Goal: Task Accomplishment & Management: Use online tool/utility

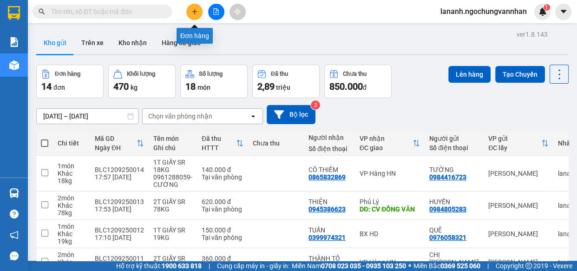
click at [193, 8] on icon "plus" at bounding box center [194, 11] width 7 height 7
click at [193, 8] on body "Kết quả tìm kiếm ( 0 ) Bộ lọc No Data lananh.ngochungvannhan 1 Báo cáo Kho hàng…" at bounding box center [288, 135] width 577 height 271
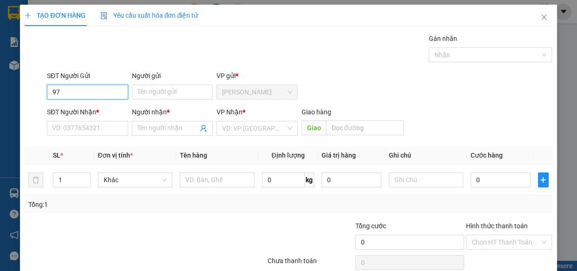
type input "9"
type input "0977089536"
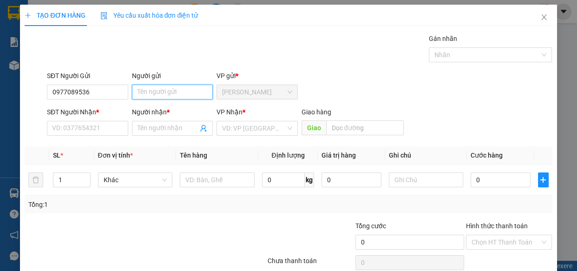
click at [149, 93] on input "Người gửi" at bounding box center [172, 92] width 81 height 15
type input "CƯỜNG"
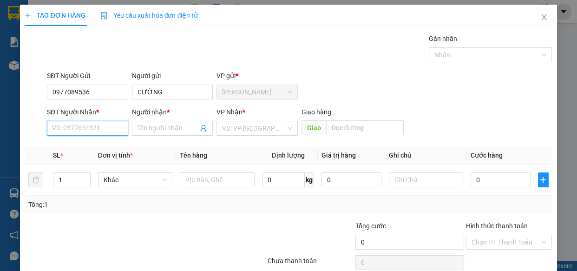
click at [103, 130] on input "SĐT Người Nhận *" at bounding box center [87, 128] width 81 height 15
type input "0968056567"
click at [155, 127] on input "Người nhận *" at bounding box center [168, 128] width 61 height 10
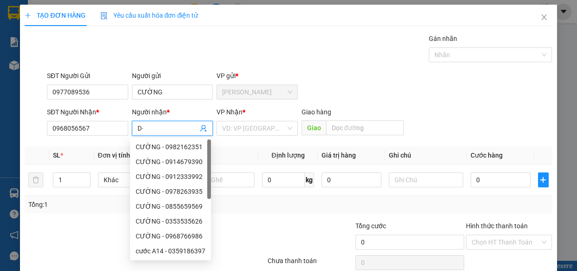
type input "D"
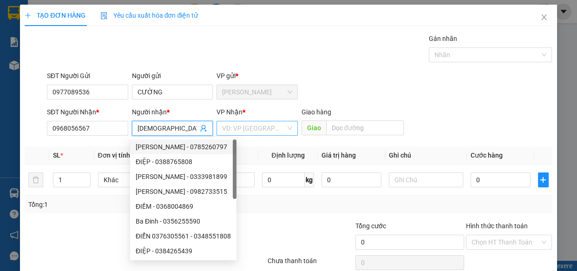
type input "[DEMOGRAPHIC_DATA]"
click at [242, 133] on input "search" at bounding box center [254, 128] width 64 height 14
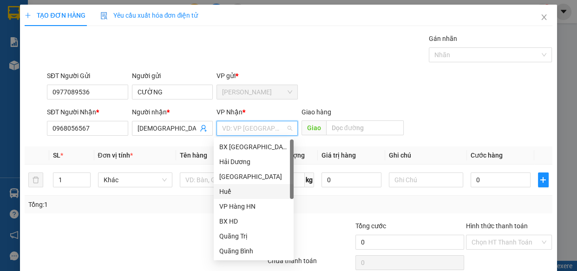
scroll to position [104, 0]
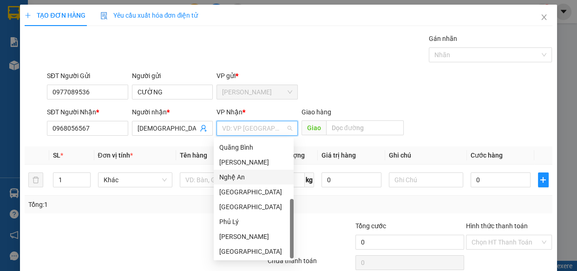
drag, startPoint x: 236, startPoint y: 177, endPoint x: 342, endPoint y: 119, distance: 121.2
click at [236, 177] on div "Nghệ An" at bounding box center [253, 177] width 69 height 10
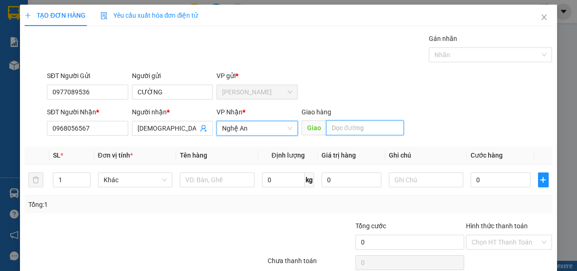
click at [341, 130] on input "text" at bounding box center [365, 127] width 78 height 15
type input "V"
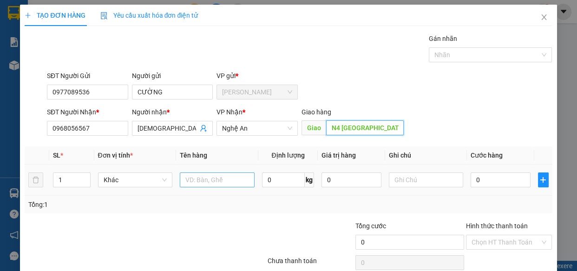
type input "N4 [GEOGRAPHIC_DATA]"
click at [233, 179] on input "text" at bounding box center [217, 179] width 75 height 15
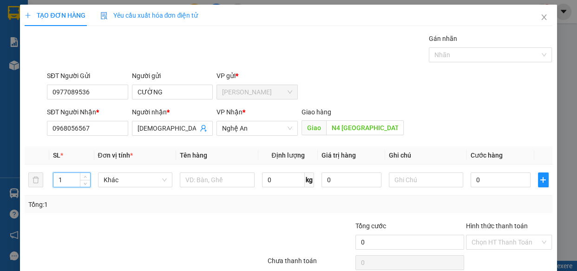
drag, startPoint x: 15, startPoint y: 181, endPoint x: 46, endPoint y: 163, distance: 35.6
click at [0, 177] on div "TẠO ĐƠN HÀNG Yêu cầu xuất hóa đơn điện tử Transit Pickup Surcharge Ids Transit …" at bounding box center [288, 135] width 577 height 271
type input "2"
click at [204, 181] on input "text" at bounding box center [217, 179] width 75 height 15
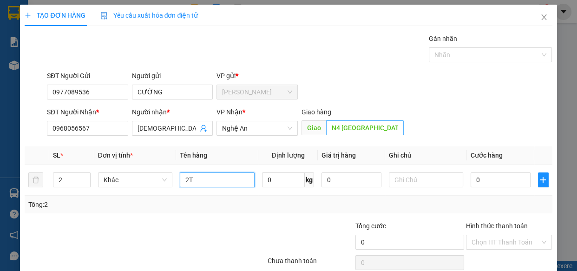
type input "2T"
type input "CX [GEOGRAPHIC_DATA]"
click at [213, 178] on input "2T" at bounding box center [217, 179] width 75 height 15
type input "2T GIẤY SR 99KG"
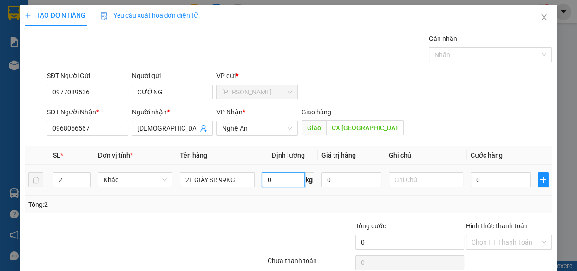
click at [277, 185] on input "0" at bounding box center [283, 179] width 43 height 15
type input "99"
click at [502, 182] on input "0" at bounding box center [501, 179] width 60 height 15
type input "7"
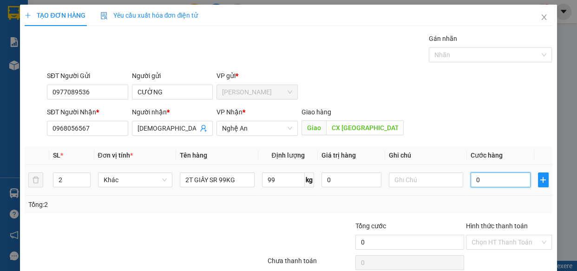
type input "7"
type input "79"
type input "790"
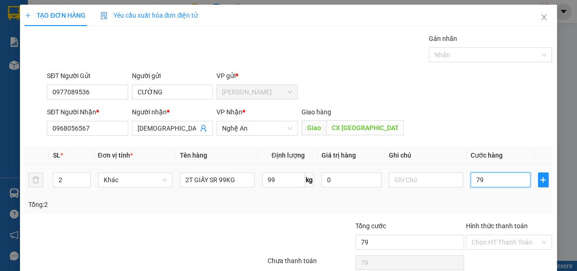
type input "790"
type input "7.900"
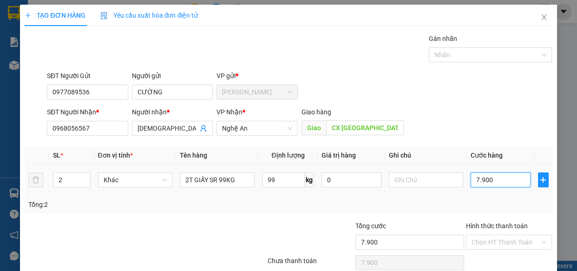
type input "79.000"
type input "790.000"
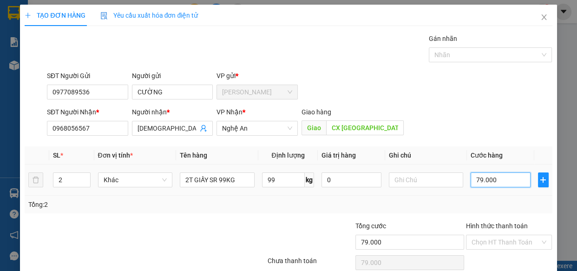
type input "790.000"
click at [222, 230] on div at bounding box center [222, 237] width 88 height 33
click at [490, 241] on input "Hình thức thanh toán" at bounding box center [506, 242] width 69 height 14
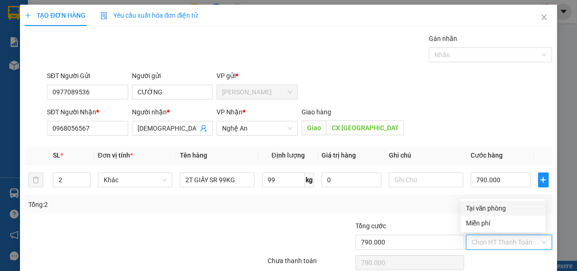
click at [472, 203] on div "Tại văn phòng" at bounding box center [503, 208] width 74 height 10
type input "0"
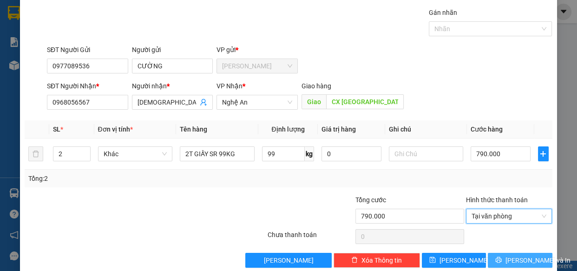
scroll to position [40, 0]
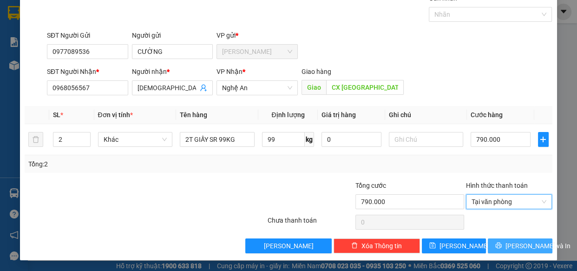
click at [508, 242] on span "[PERSON_NAME] và In" at bounding box center [537, 246] width 65 height 10
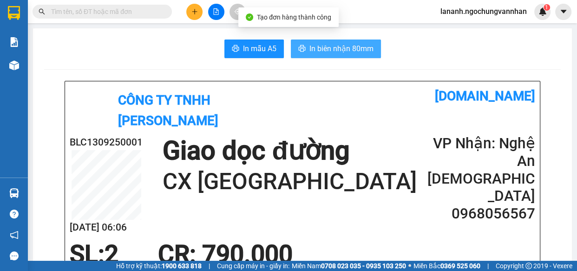
drag, startPoint x: 342, startPoint y: 45, endPoint x: 348, endPoint y: 45, distance: 6.1
click at [343, 45] on span "In biên nhận 80mm" at bounding box center [341, 49] width 64 height 12
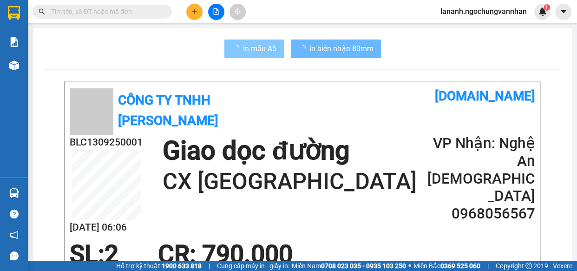
click at [263, 49] on span "In mẫu A5" at bounding box center [259, 49] width 33 height 12
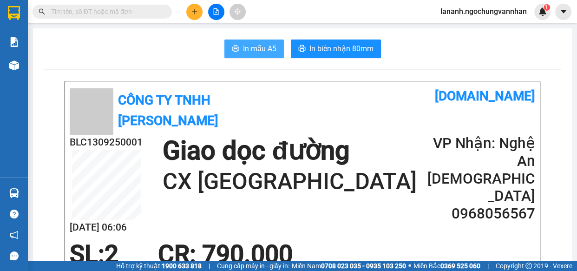
click at [256, 45] on span "In mẫu A5" at bounding box center [259, 49] width 33 height 12
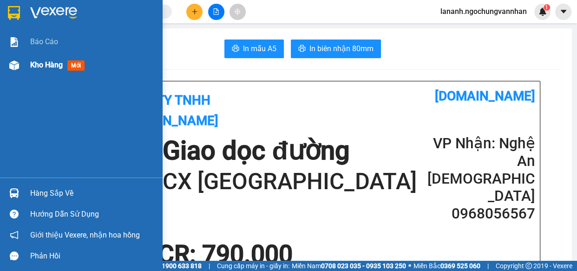
click at [25, 66] on div "Kho hàng mới" at bounding box center [81, 64] width 163 height 23
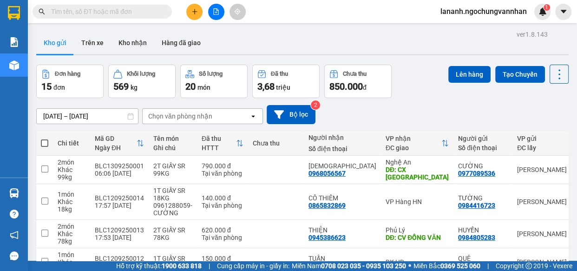
click at [428, 109] on div "[DATE] – [DATE] Press the down arrow key to interact with the calendar and sele…" at bounding box center [302, 114] width 532 height 19
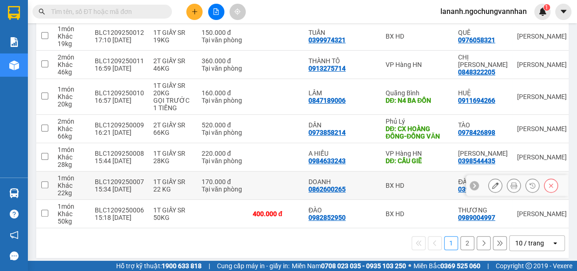
scroll to position [234, 0]
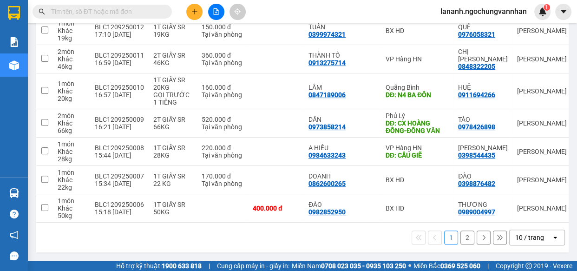
click at [520, 237] on div "10 / trang" at bounding box center [529, 237] width 29 height 9
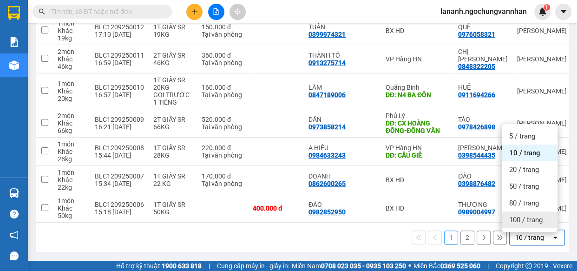
click at [528, 221] on span "100 / trang" at bounding box center [525, 219] width 33 height 9
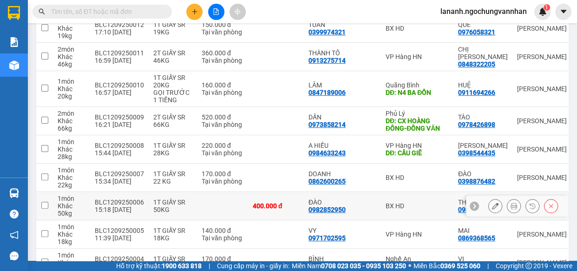
scroll to position [0, 0]
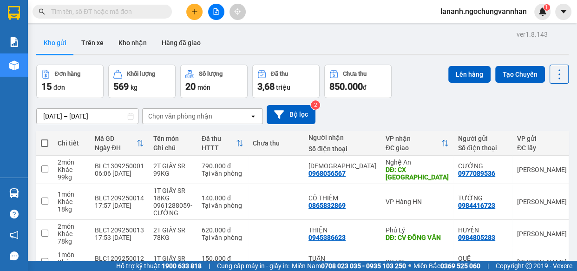
click at [402, 111] on div "[DATE] – [DATE] Press the down arrow key to interact with the calendar and sele…" at bounding box center [302, 114] width 532 height 19
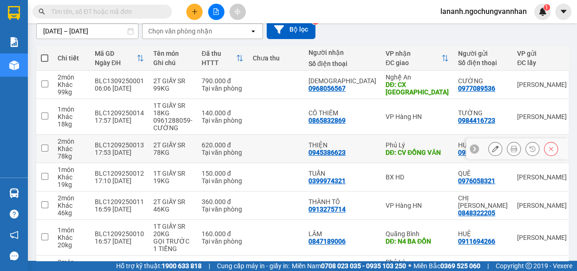
scroll to position [84, 0]
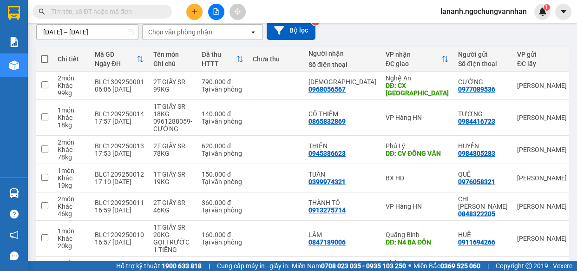
click at [195, 15] on button at bounding box center [194, 12] width 16 height 16
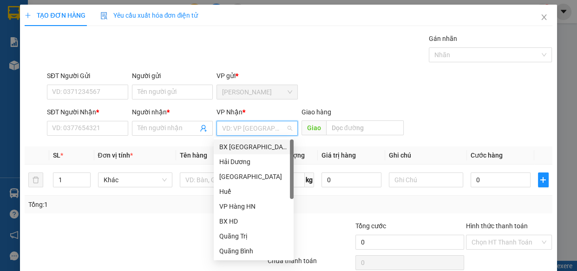
drag, startPoint x: 230, startPoint y: 124, endPoint x: 261, endPoint y: 168, distance: 53.5
click at [230, 124] on input "search" at bounding box center [254, 128] width 64 height 14
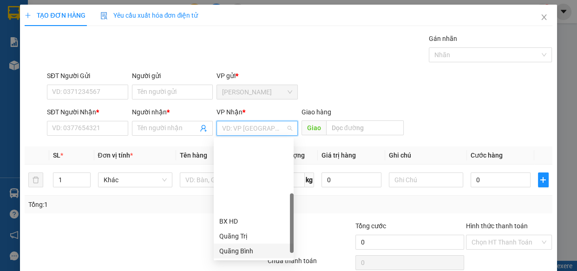
scroll to position [104, 0]
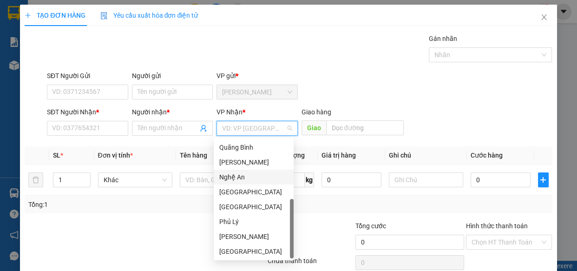
click at [247, 179] on div "Nghệ An" at bounding box center [253, 177] width 69 height 10
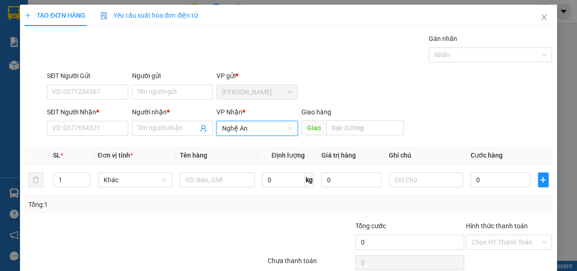
click at [172, 253] on div at bounding box center [145, 262] width 242 height 19
click at [90, 93] on input "SĐT Người Gửi" at bounding box center [87, 92] width 81 height 15
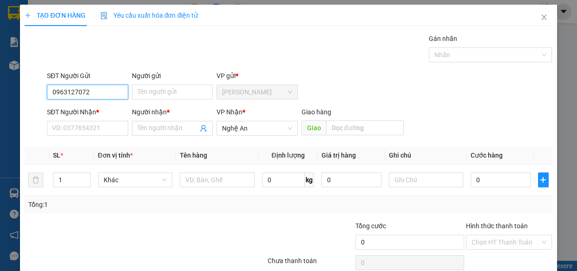
type input "0963127072"
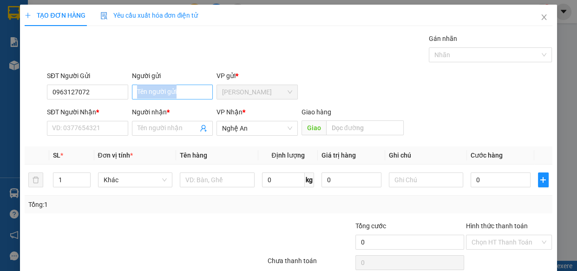
click at [151, 98] on div "Người gửi Tên người gửi" at bounding box center [172, 87] width 81 height 33
click at [154, 87] on input "Người gửi" at bounding box center [172, 92] width 81 height 15
type input "CÔ HUỆ"
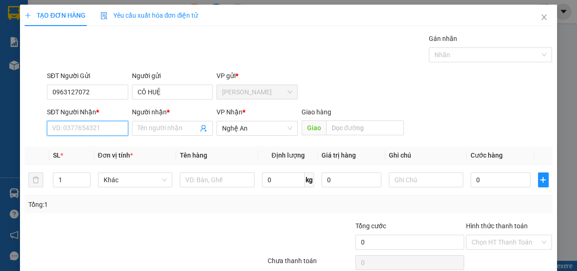
click at [94, 133] on input "SĐT Người Nhận *" at bounding box center [87, 128] width 81 height 15
type input "0949828357"
click at [101, 151] on div "0949828357 - HƯƠNG" at bounding box center [86, 147] width 69 height 10
type input "HƯƠNG"
type input "CX CẦU MƯNG"
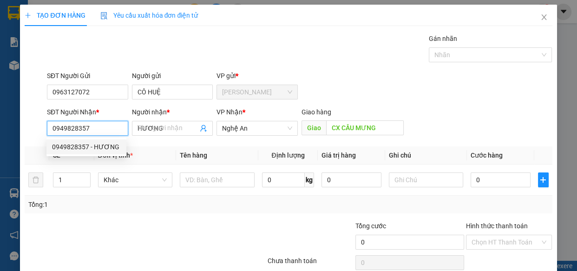
type input "150.000"
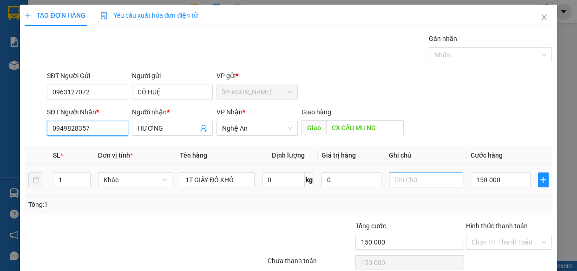
type input "0949828357"
click at [411, 182] on input "text" at bounding box center [426, 179] width 75 height 15
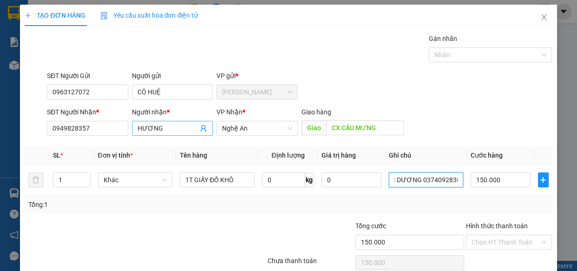
type input "C DƯƠNG 0374092838"
click at [134, 128] on span "HƯƠNG" at bounding box center [172, 128] width 81 height 15
click at [135, 128] on span "HƯƠNG" at bounding box center [172, 128] width 81 height 15
click at [138, 129] on input "HƯƠNG" at bounding box center [168, 128] width 61 height 10
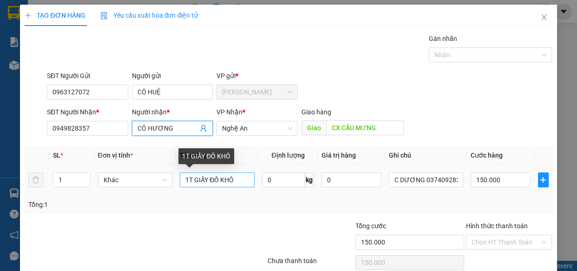
type input "CÔ HƯƠNG"
drag, startPoint x: 240, startPoint y: 180, endPoint x: 191, endPoint y: 183, distance: 48.9
click at [191, 183] on input "1T GIẤY ĐỒ KHÔ" at bounding box center [217, 179] width 75 height 15
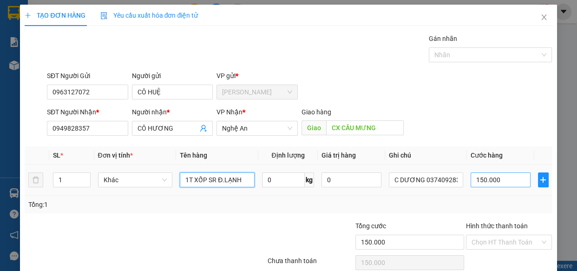
type input "1T XỐP SR Đ.LẠNH"
click at [494, 179] on input "150.000" at bounding box center [501, 179] width 60 height 15
type input "1"
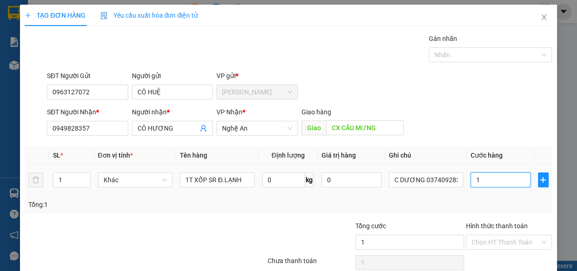
type input "18"
type input "180"
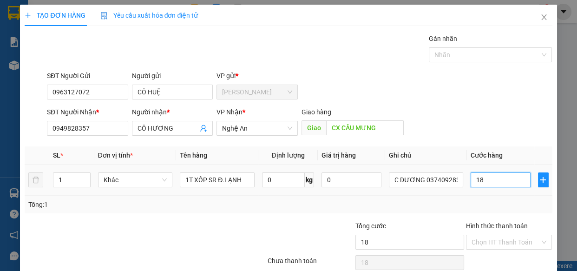
type input "180"
type input "1.800"
type input "18.000"
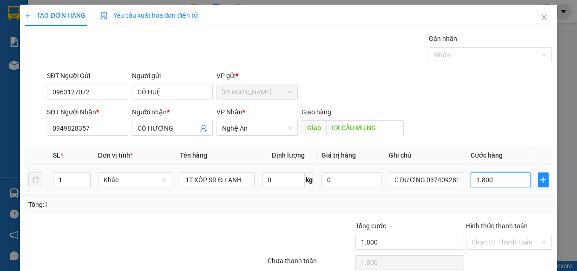
type input "18.000"
type input "180.000"
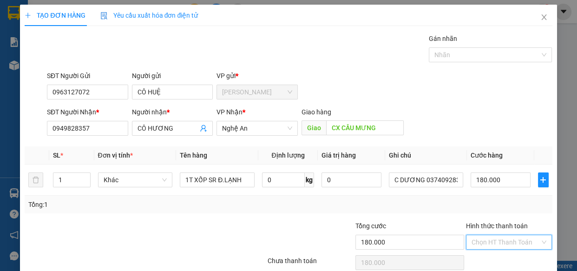
drag, startPoint x: 492, startPoint y: 235, endPoint x: 484, endPoint y: 238, distance: 9.0
click at [492, 236] on input "Hình thức thanh toán" at bounding box center [506, 242] width 69 height 14
click at [483, 208] on div "Tại văn phòng" at bounding box center [503, 208] width 74 height 10
type input "0"
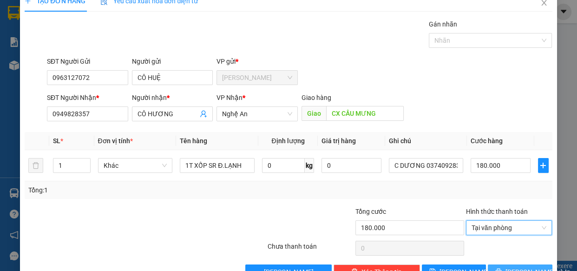
scroll to position [40, 0]
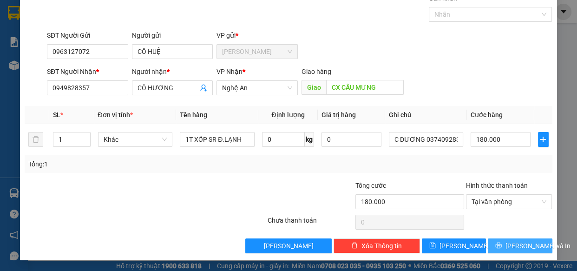
click at [506, 246] on span "[PERSON_NAME] và In" at bounding box center [537, 246] width 65 height 10
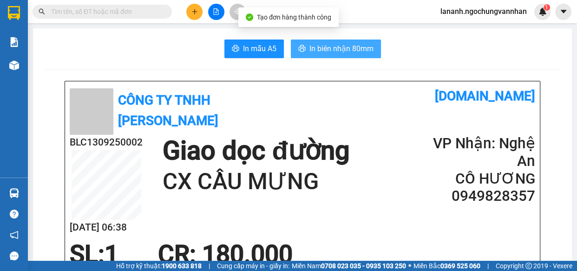
click at [348, 46] on span "In biên nhận 80mm" at bounding box center [341, 49] width 64 height 12
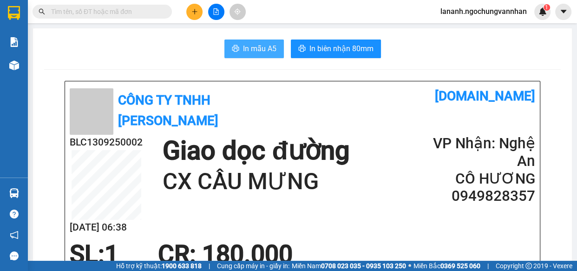
click at [256, 53] on span "In mẫu A5" at bounding box center [259, 49] width 33 height 12
click at [189, 8] on button at bounding box center [194, 12] width 16 height 16
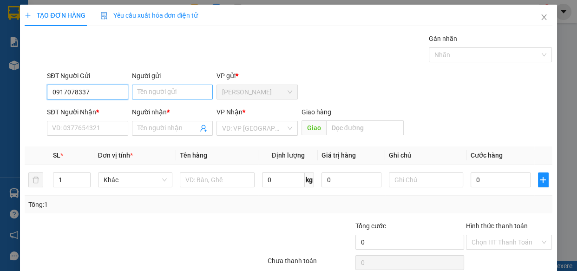
type input "0917078337"
click at [170, 95] on input "Người gửi" at bounding box center [172, 92] width 81 height 15
drag, startPoint x: 97, startPoint y: 92, endPoint x: 67, endPoint y: 83, distance: 30.6
click at [6, 74] on div "TẠO ĐƠN HÀNG Yêu cầu xuất hóa đơn điện tử Transit Pickup Surcharge Ids Transit …" at bounding box center [288, 135] width 577 height 271
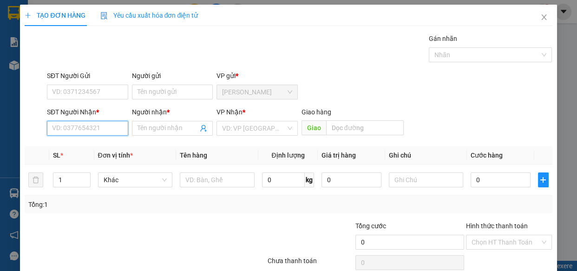
click at [82, 128] on input "SĐT Người Nhận *" at bounding box center [87, 128] width 81 height 15
paste input "0917078337"
type input "0917078337"
click at [162, 130] on input "Người nhận *" at bounding box center [168, 128] width 61 height 10
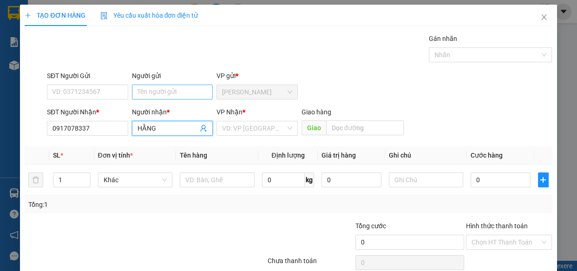
type input "HẰNG"
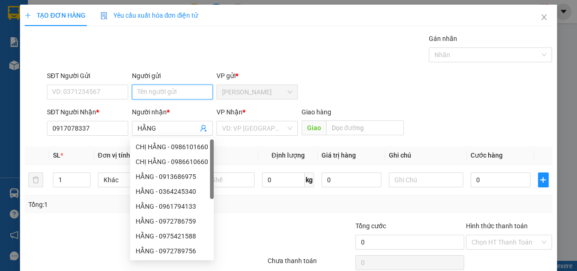
click at [157, 85] on input "Người gửi" at bounding box center [172, 92] width 81 height 15
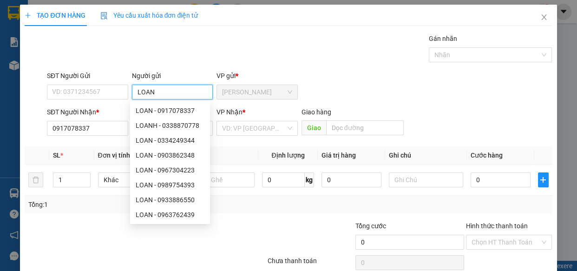
type input "LOAN"
click at [98, 52] on div "Gán nhãn Nhãn" at bounding box center [299, 49] width 509 height 33
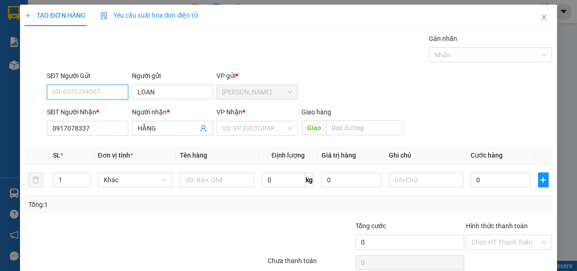
click at [84, 93] on input "SĐT Người Gửi" at bounding box center [87, 92] width 81 height 15
type input "0"
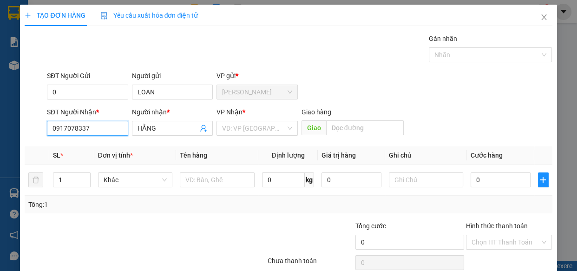
drag, startPoint x: 98, startPoint y: 128, endPoint x: 75, endPoint y: 134, distance: 24.0
click at [18, 130] on div "TẠO ĐƠN HÀNG Yêu cầu xuất hóa đơn điện tử Transit Pickup Surcharge Ids Transit …" at bounding box center [288, 135] width 577 height 271
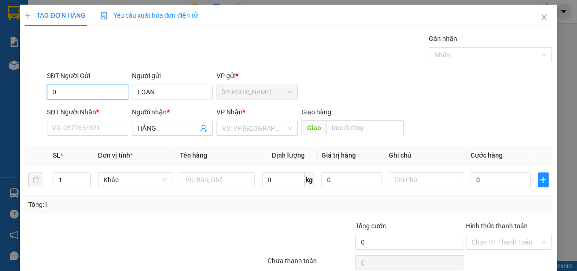
click at [74, 95] on input "0" at bounding box center [87, 92] width 81 height 15
paste input "0917078337"
type input "0917078337"
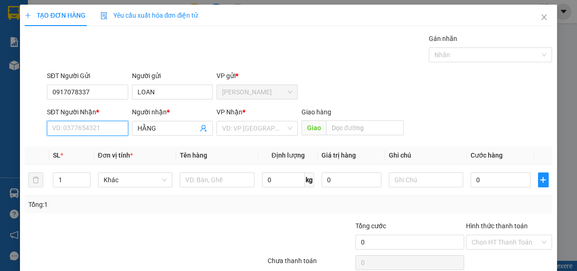
click at [75, 127] on input "SĐT Người Nhận *" at bounding box center [87, 128] width 81 height 15
type input "0985074057"
click at [227, 123] on input "search" at bounding box center [254, 128] width 64 height 14
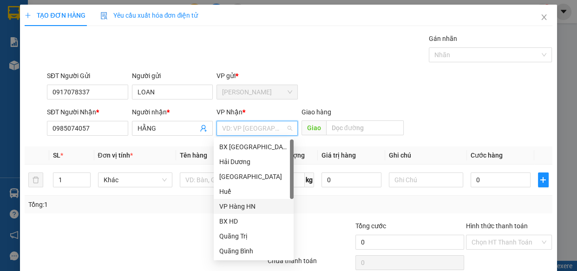
drag, startPoint x: 234, startPoint y: 206, endPoint x: 178, endPoint y: 199, distance: 56.6
click at [233, 206] on div "VP Hàng HN" at bounding box center [253, 206] width 69 height 10
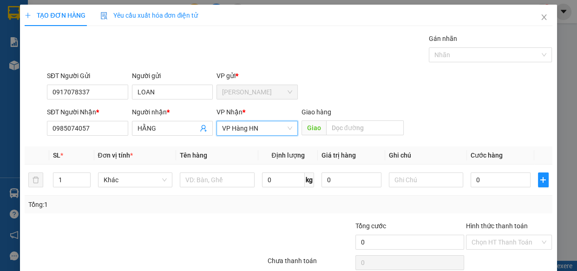
click at [159, 199] on div "Tổng: 1" at bounding box center [125, 204] width 195 height 10
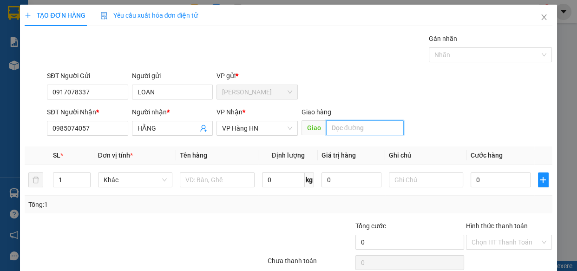
click at [334, 131] on input "text" at bounding box center [365, 127] width 78 height 15
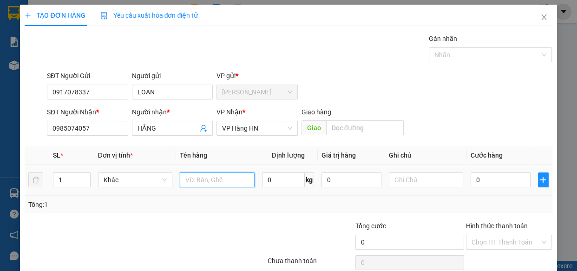
click at [203, 185] on input "text" at bounding box center [217, 179] width 75 height 15
type input "1T XỐP SR Đ.LẠNH"
click at [206, 207] on div "Tổng: 1" at bounding box center [125, 204] width 195 height 10
click at [491, 187] on div "0" at bounding box center [501, 179] width 60 height 19
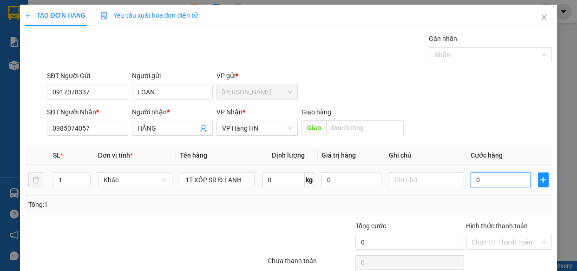
click at [491, 185] on input "0" at bounding box center [501, 179] width 60 height 15
click at [152, 229] on div at bounding box center [101, 237] width 154 height 33
click at [360, 59] on div "Gán nhãn Nhãn" at bounding box center [299, 49] width 509 height 33
click at [374, 56] on div "Gán nhãn Nhãn" at bounding box center [299, 49] width 509 height 33
click at [330, 68] on div "Transit Pickup Surcharge Ids Transit Deliver Surcharge Ids Transit Deliver Surc…" at bounding box center [288, 163] width 527 height 260
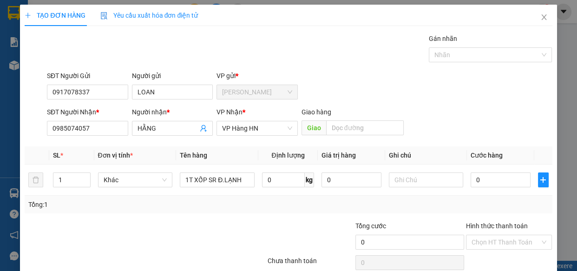
click at [186, 210] on div "Tổng: 1" at bounding box center [288, 205] width 527 height 18
click at [505, 186] on input "0" at bounding box center [501, 179] width 60 height 15
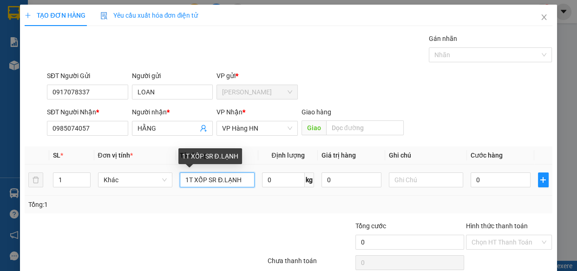
click at [244, 178] on input "1T XỐP SR Đ.LẠNH" at bounding box center [217, 179] width 75 height 15
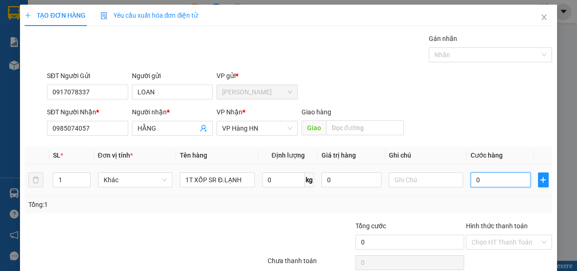
click at [483, 183] on input "0" at bounding box center [501, 179] width 60 height 15
type input "1"
type input "14"
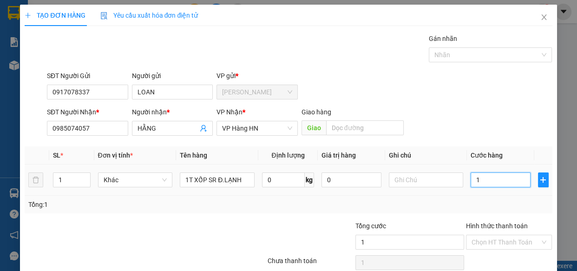
type input "14"
type input "140"
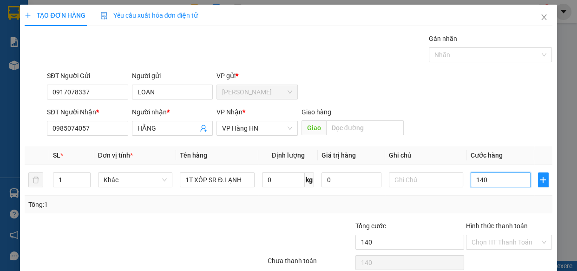
type input "1.400"
type input "14.000"
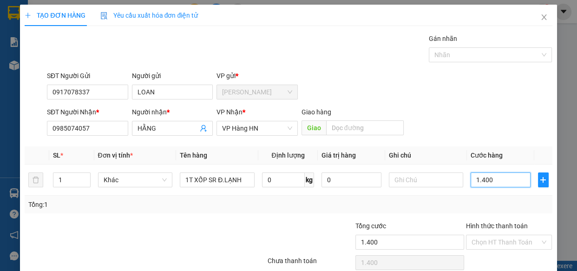
type input "14.000"
type input "140.000"
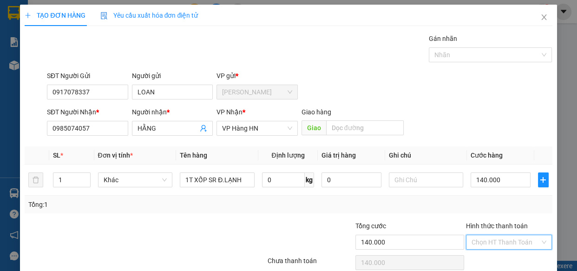
drag, startPoint x: 498, startPoint y: 242, endPoint x: 459, endPoint y: 214, distance: 48.4
click at [497, 242] on input "Hình thức thanh toán" at bounding box center [506, 242] width 69 height 14
drag, startPoint x: 498, startPoint y: 210, endPoint x: 485, endPoint y: 213, distance: 13.8
click at [492, 213] on div "Tại văn phòng" at bounding box center [502, 208] width 85 height 15
type input "0"
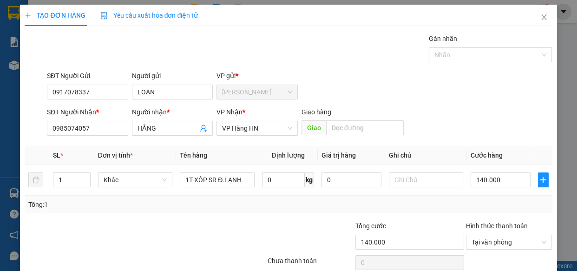
click at [321, 208] on div "Tổng: 1" at bounding box center [288, 204] width 520 height 10
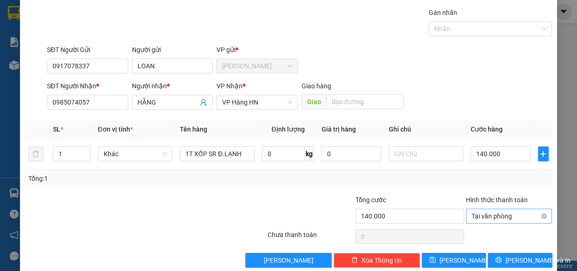
scroll to position [40, 0]
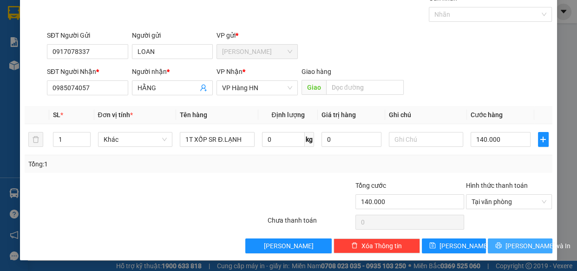
click at [511, 246] on span "[PERSON_NAME] và In" at bounding box center [537, 246] width 65 height 10
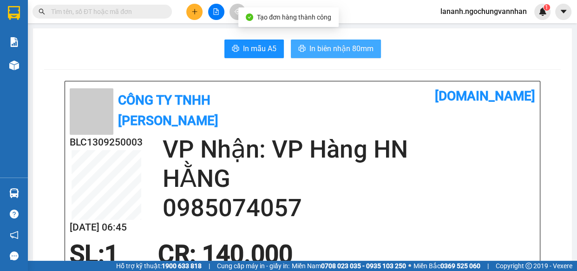
click at [346, 55] on button "In biên nhận 80mm" at bounding box center [336, 48] width 90 height 19
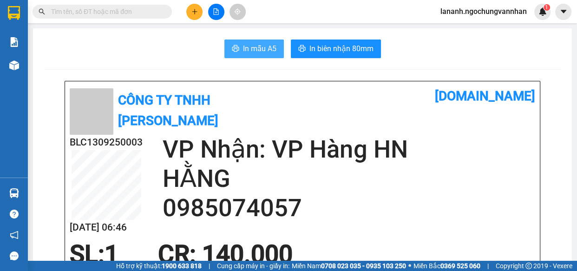
click at [227, 48] on button "In mẫu A5" at bounding box center [253, 48] width 59 height 19
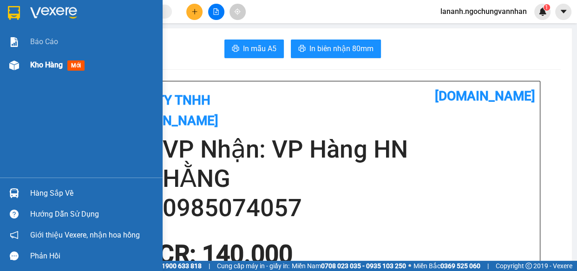
click at [40, 66] on span "Kho hàng" at bounding box center [46, 64] width 33 height 9
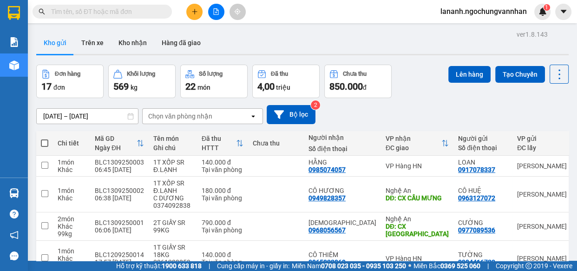
click at [359, 116] on div "[DATE] – [DATE] Press the down arrow key to interact with the calendar and sele…" at bounding box center [302, 114] width 532 height 19
click at [195, 11] on icon "plus" at bounding box center [194, 11] width 7 height 7
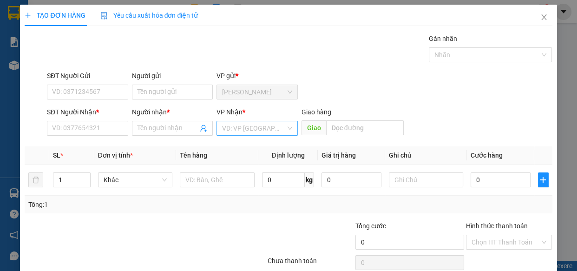
click at [246, 129] on input "search" at bounding box center [254, 128] width 64 height 14
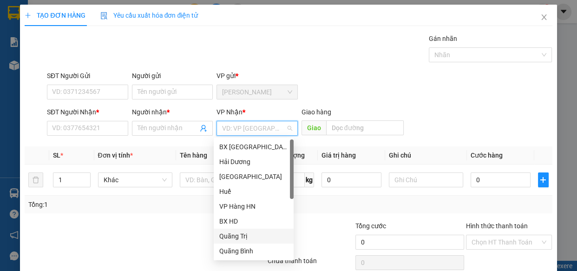
scroll to position [104, 0]
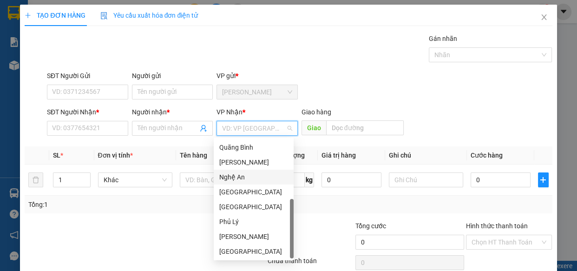
drag, startPoint x: 239, startPoint y: 180, endPoint x: 285, endPoint y: 152, distance: 54.4
click at [239, 180] on div "Nghệ An" at bounding box center [253, 177] width 69 height 10
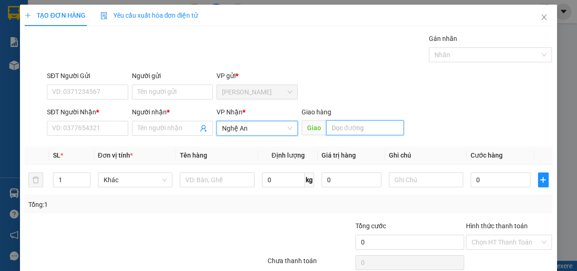
click at [343, 130] on input "text" at bounding box center [365, 127] width 78 height 15
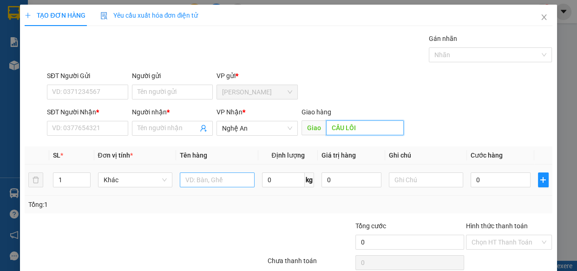
type input "CẦU LỒI"
click at [204, 178] on input "text" at bounding box center [217, 179] width 75 height 15
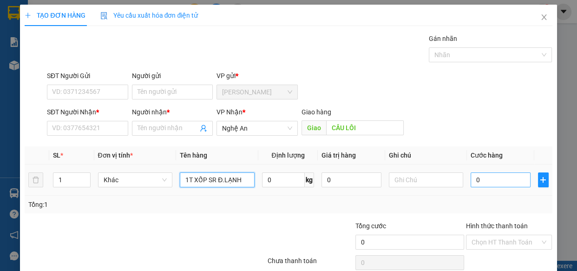
type input "1T XỐP SR Đ.LẠNH"
click at [488, 175] on input "0" at bounding box center [501, 179] width 60 height 15
type input "1"
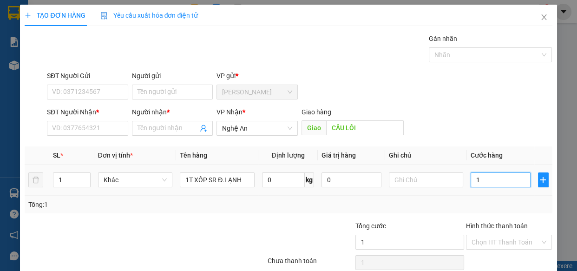
type input "12"
type input "120"
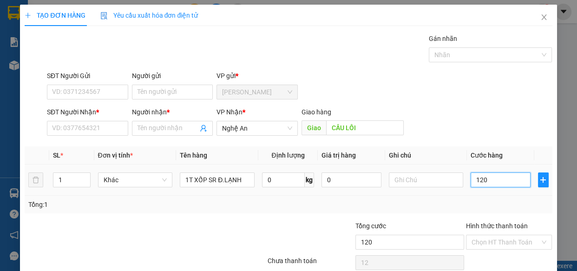
type input "120"
type input "1.200"
type input "12.000"
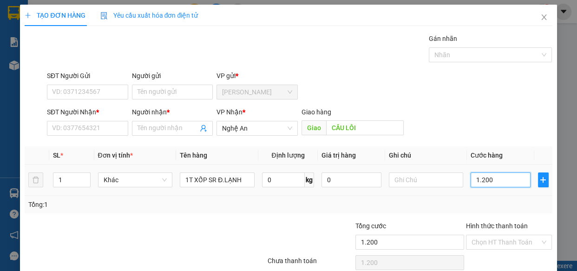
type input "12.000"
type input "120.000"
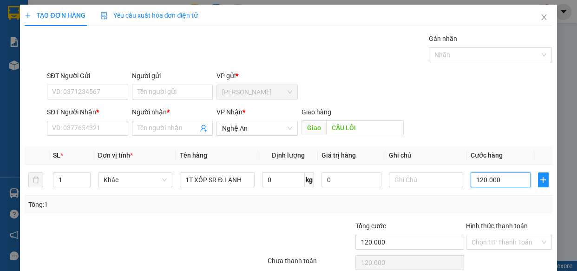
type input "120.000"
click at [76, 90] on input "SĐT Người Gửi" at bounding box center [87, 92] width 81 height 15
click at [74, 93] on input "SĐT Người Gửi" at bounding box center [87, 92] width 81 height 15
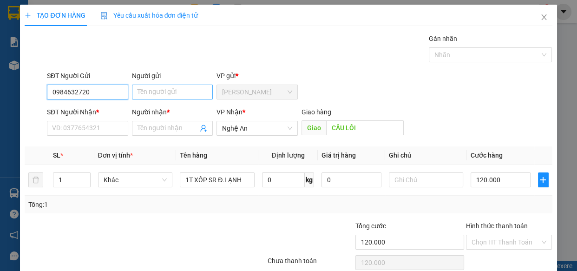
type input "0984632720"
click at [157, 96] on input "Người gửi" at bounding box center [172, 92] width 81 height 15
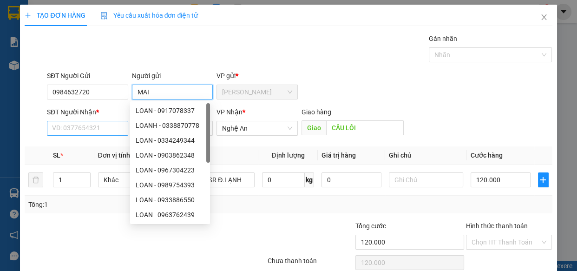
type input "MAI"
click at [64, 133] on input "SĐT Người Nhận *" at bounding box center [87, 128] width 81 height 15
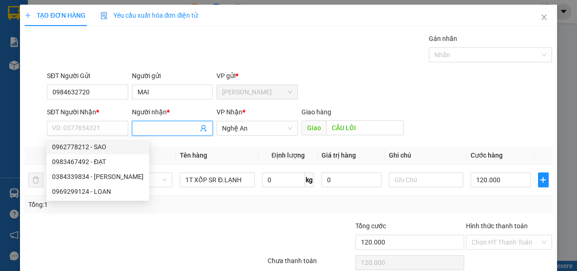
click at [169, 131] on input "Người nhận *" at bounding box center [168, 128] width 61 height 10
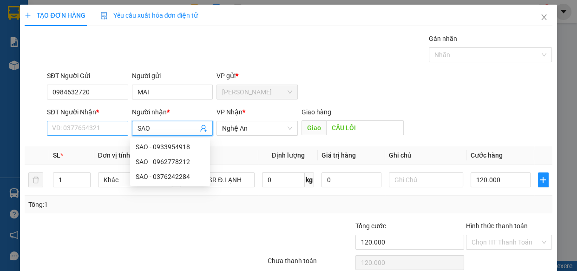
type input "SAO"
click at [86, 124] on input "SĐT Người Nhận *" at bounding box center [87, 128] width 81 height 15
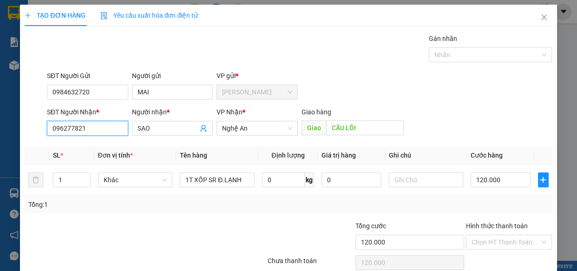
type input "0962778212"
click at [72, 148] on div "0962778212 - SAO" at bounding box center [86, 147] width 69 height 10
type input "240.000"
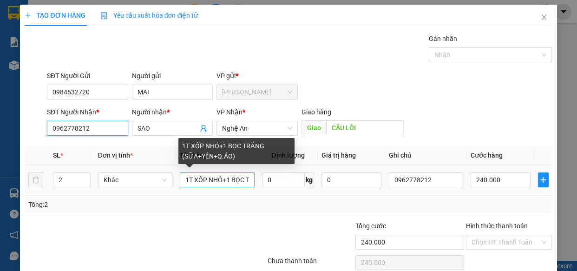
type input "0962778212"
drag, startPoint x: 183, startPoint y: 180, endPoint x: 336, endPoint y: 176, distance: 152.9
click at [334, 176] on tr "2 Khác 1T XỐP NHỎ+1 BỌC TRẮNG (SỮA+YẾN+Q.ÁO) 0 kg 0 0962778212 240.000" at bounding box center [288, 179] width 527 height 31
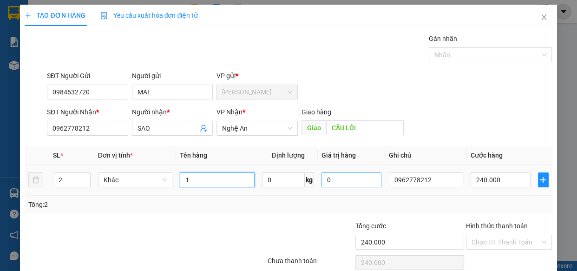
scroll to position [0, 0]
type input "1T XỐP SR Đ.LẠNH"
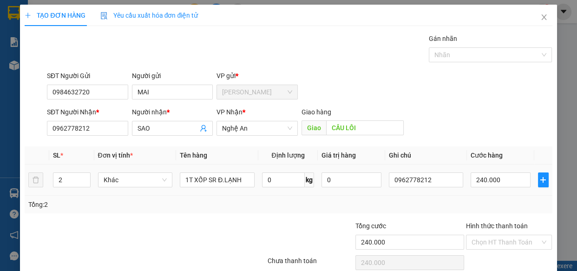
click at [31, 184] on tr "2 Khác 1T XỐP SR Đ.LẠNH 0 kg 0 0962778212 240.000" at bounding box center [288, 179] width 527 height 31
type input "1"
click at [499, 181] on input "240.000" at bounding box center [501, 179] width 60 height 15
type input "1"
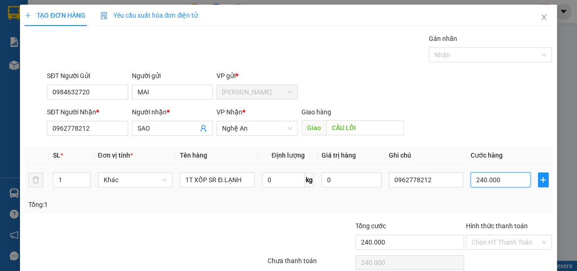
type input "1"
type input "12"
type input "120"
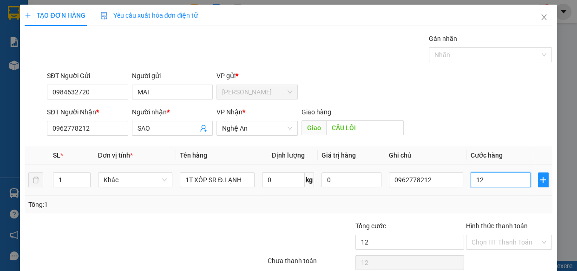
type input "120"
type input "1.200"
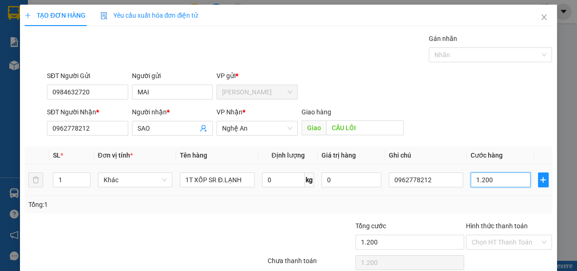
type input "12.000"
type input "120.000"
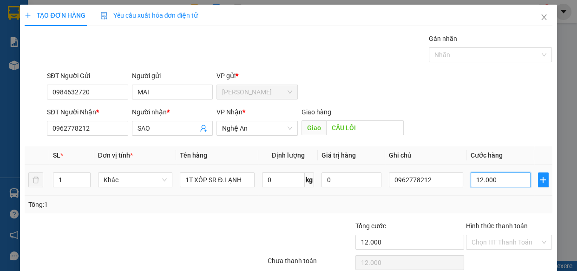
type input "120.000"
type input "1.200.000"
type input "120.000"
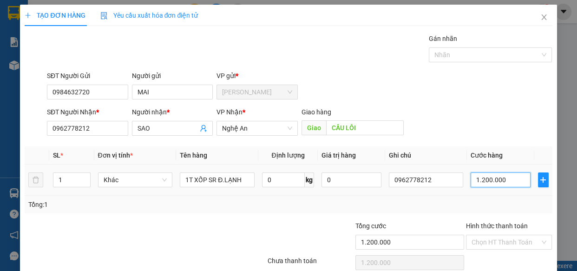
type input "120.000"
click at [488, 239] on input "Hình thức thanh toán" at bounding box center [506, 242] width 69 height 14
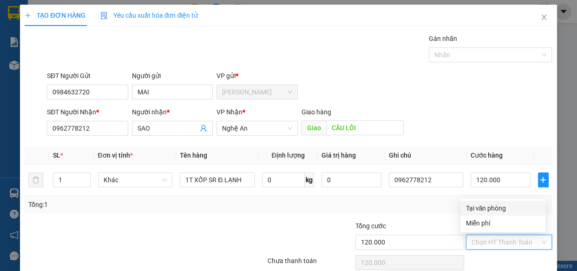
click at [481, 209] on div "Tại văn phòng" at bounding box center [503, 208] width 74 height 10
type input "0"
click at [420, 209] on div "Tổng: 1" at bounding box center [288, 204] width 520 height 10
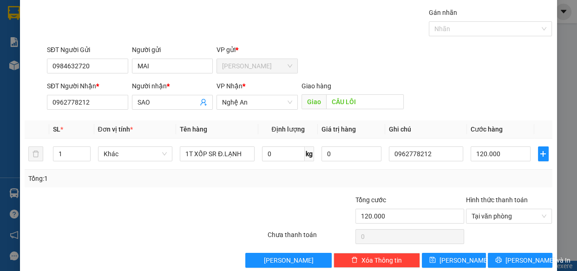
scroll to position [40, 0]
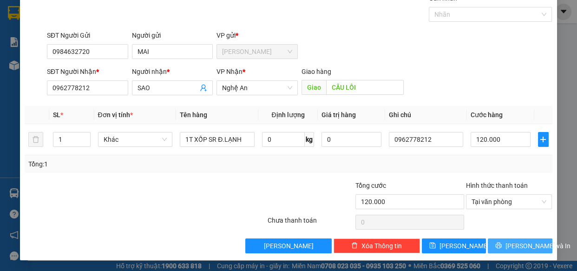
drag, startPoint x: 503, startPoint y: 247, endPoint x: 503, endPoint y: 220, distance: 26.9
click at [504, 244] on button "[PERSON_NAME] và In" at bounding box center [520, 245] width 64 height 15
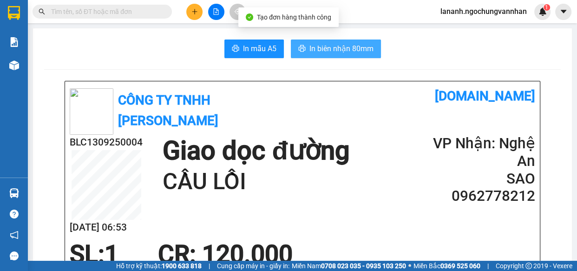
click at [342, 46] on span "In biên nhận 80mm" at bounding box center [341, 49] width 64 height 12
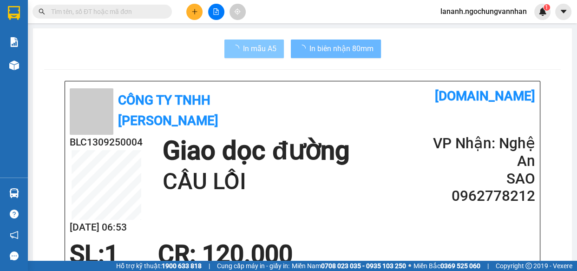
click at [239, 46] on button "In mẫu A5" at bounding box center [253, 48] width 59 height 19
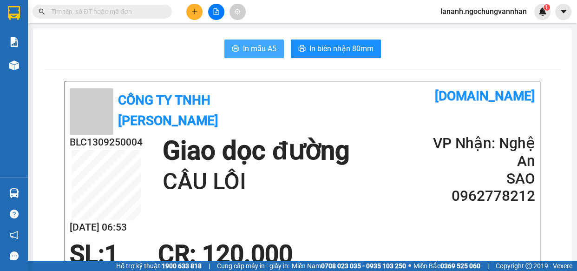
click at [238, 46] on button "In mẫu A5" at bounding box center [253, 48] width 59 height 19
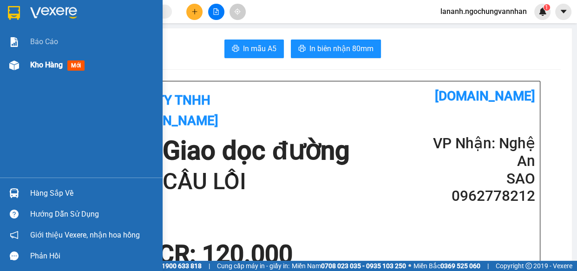
click at [20, 66] on div at bounding box center [14, 65] width 16 height 16
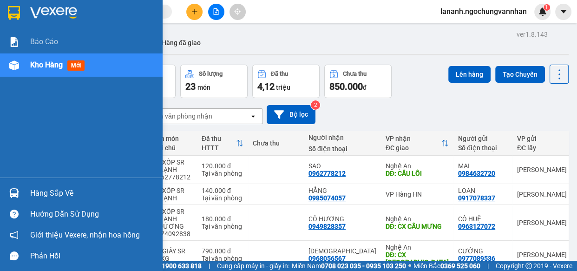
click at [34, 72] on div "Kho hàng mới" at bounding box center [92, 64] width 125 height 23
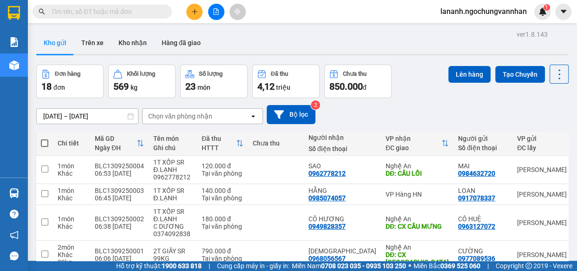
click at [449, 115] on div "[DATE] – [DATE] Press the down arrow key to interact with the calendar and sele…" at bounding box center [302, 114] width 532 height 19
click at [99, 17] on span at bounding box center [102, 12] width 139 height 14
click at [98, 12] on input "text" at bounding box center [106, 12] width 110 height 10
click at [413, 100] on div "[DATE] – [DATE] Press the down arrow key to interact with the calendar and sele…" at bounding box center [302, 114] width 532 height 33
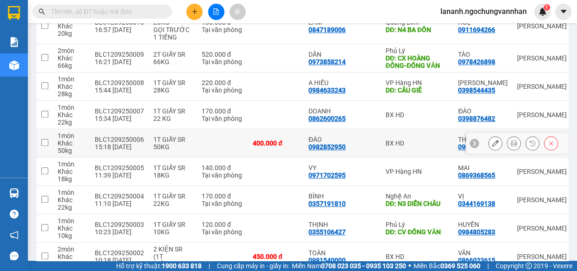
scroll to position [460, 0]
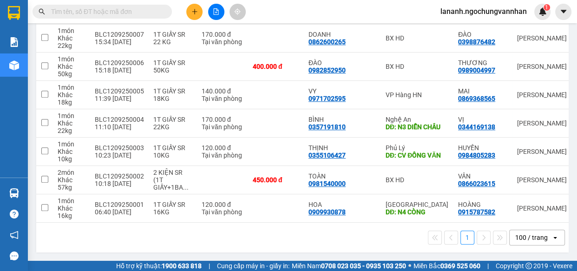
click at [363, 237] on div "1 100 / trang open" at bounding box center [302, 237] width 525 height 16
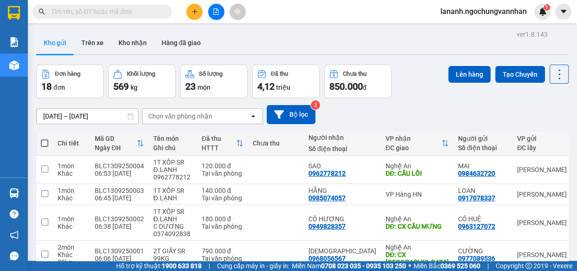
click at [436, 98] on div "[DATE] – [DATE] Press the down arrow key to interact with the calendar and sele…" at bounding box center [302, 114] width 532 height 33
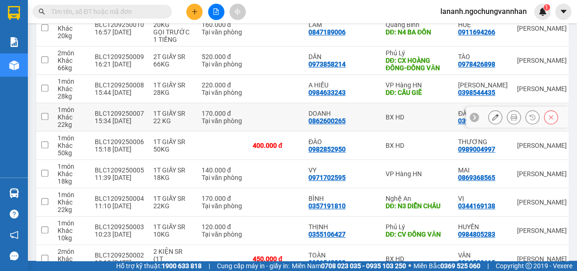
scroll to position [460, 0]
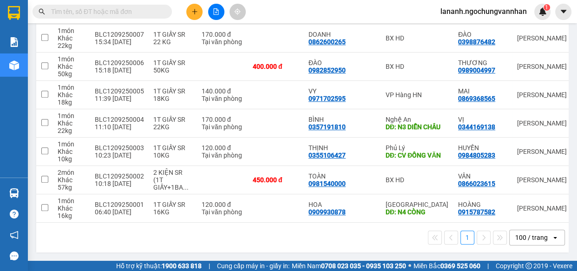
click at [368, 245] on div "1 100 / trang open" at bounding box center [302, 238] width 532 height 30
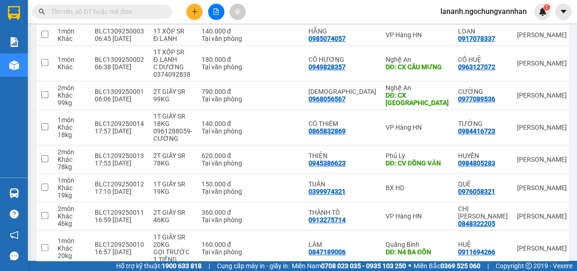
scroll to position [0, 0]
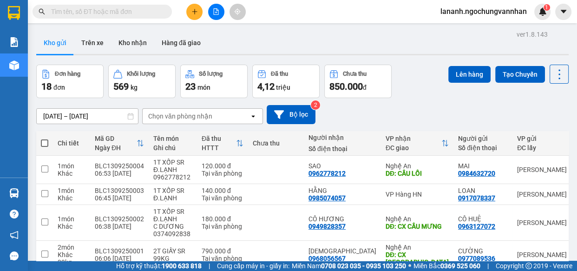
click at [417, 85] on div "Đơn hàng 18 đơn Khối lượng 569 kg Số lượng 23 món Đã thu 4,12 triệu Chưa thu 85…" at bounding box center [302, 81] width 532 height 33
click at [392, 113] on div "[DATE] – [DATE] Press the down arrow key to interact with the calendar and sele…" at bounding box center [302, 114] width 532 height 19
click at [192, 12] on icon "plus" at bounding box center [194, 11] width 7 height 7
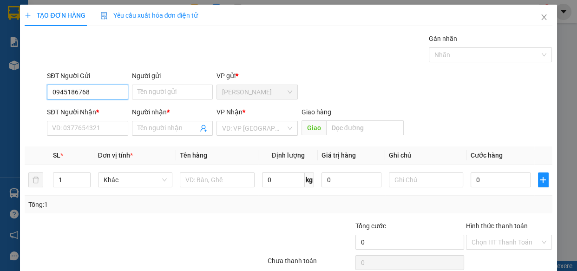
type input "0945186768"
click at [152, 99] on div "Người gửi Tên người gửi" at bounding box center [172, 87] width 81 height 33
click at [153, 92] on input "Người gửi" at bounding box center [172, 92] width 81 height 15
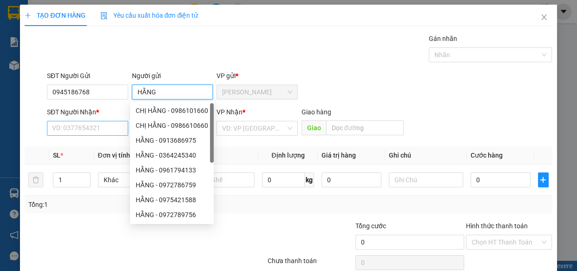
type input "HẰNG"
click at [82, 130] on input "SĐT Người Nhận *" at bounding box center [87, 128] width 81 height 15
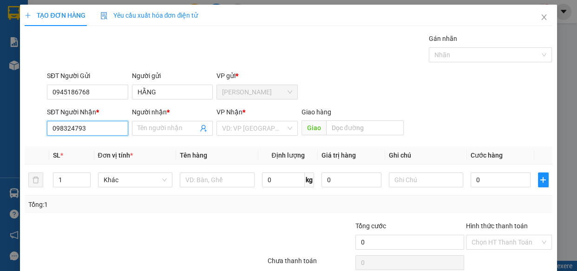
type input "0983247938"
click at [80, 147] on div "0983247938 - SƠN" at bounding box center [86, 147] width 69 height 10
type input "SƠN"
type input "120.000"
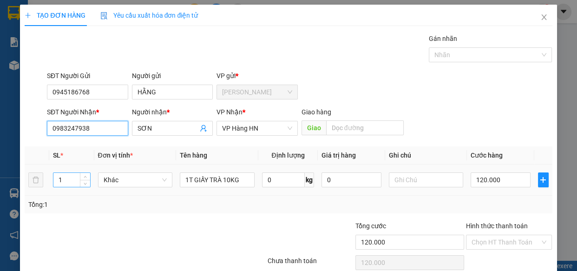
type input "0983247938"
drag, startPoint x: 67, startPoint y: 177, endPoint x: 19, endPoint y: 179, distance: 48.4
click at [43, 179] on tr "1 Khác 1T GIẤY TRÀ 10KG 0 kg 0 120.000" at bounding box center [288, 179] width 527 height 31
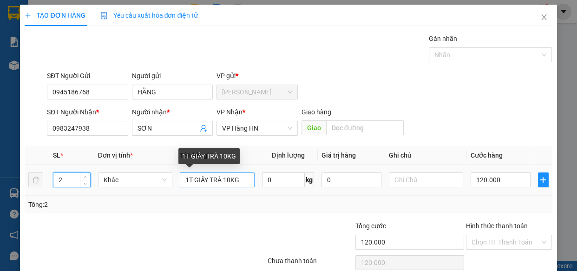
type input "2"
drag, startPoint x: 243, startPoint y: 181, endPoint x: 164, endPoint y: 178, distance: 80.0
click at [164, 178] on tr "2 Khác 1T GIẤY TRÀ 10KG 0 kg 0 120.000" at bounding box center [288, 179] width 527 height 31
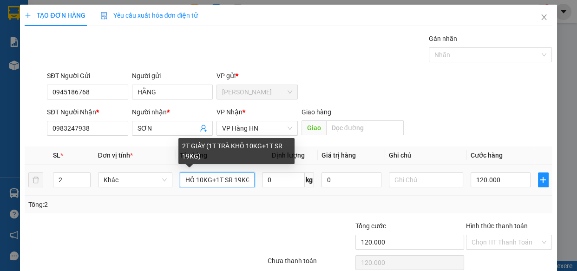
scroll to position [0, 55]
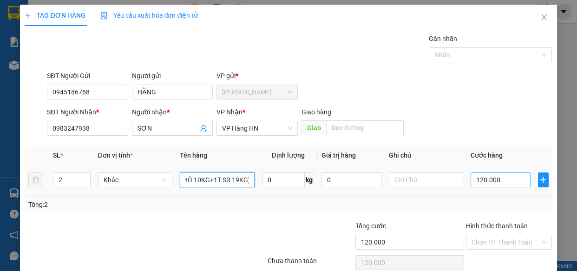
type input "2T GIẤY (1T TRÀ KHÔ 10KG+1T SR 19KG)"
click at [487, 183] on input "120.000" at bounding box center [501, 179] width 60 height 15
type input "2"
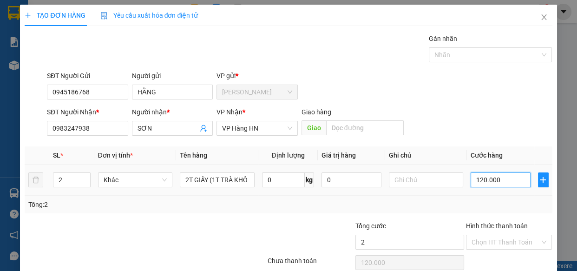
type input "2"
type input "27"
type input "270"
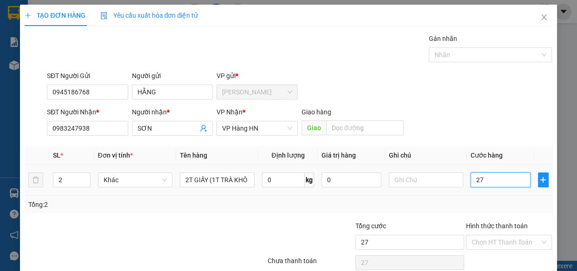
type input "270"
type input "2.700"
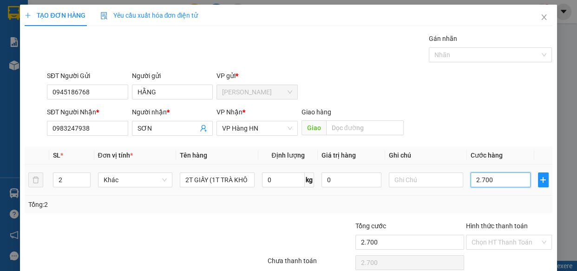
type input "27.000"
type input "270.000"
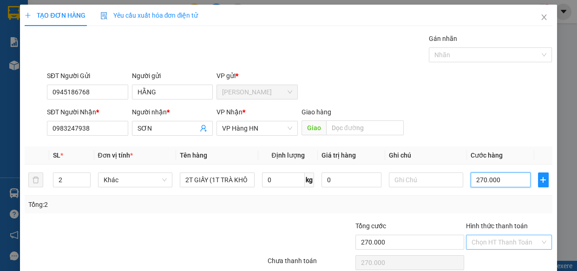
type input "270.000"
click at [484, 236] on input "Hình thức thanh toán" at bounding box center [506, 242] width 69 height 14
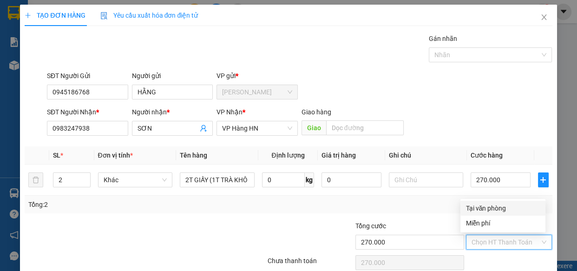
click at [468, 209] on div "Tại văn phòng" at bounding box center [503, 208] width 74 height 10
type input "0"
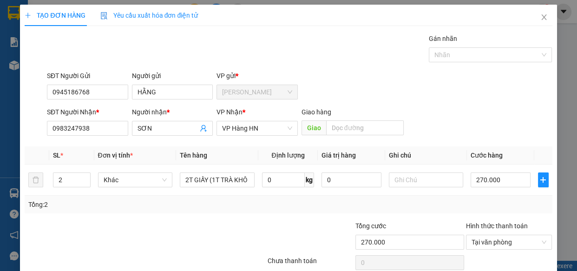
click at [416, 201] on div "Tổng: 2" at bounding box center [288, 204] width 520 height 10
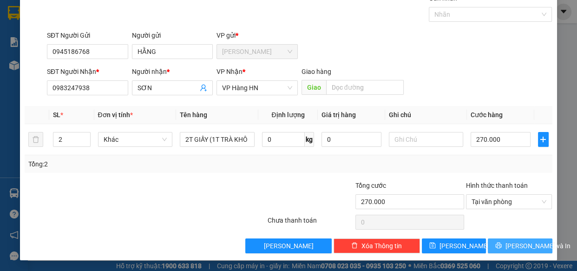
click at [507, 243] on span "[PERSON_NAME] và In" at bounding box center [537, 246] width 65 height 10
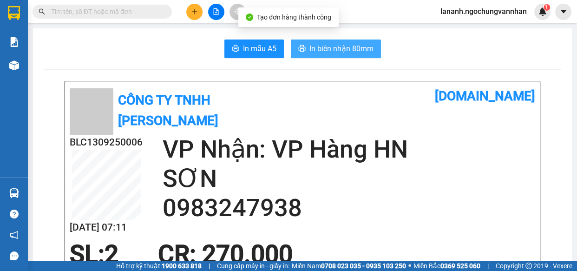
click at [326, 47] on span "In biên nhận 80mm" at bounding box center [341, 49] width 64 height 12
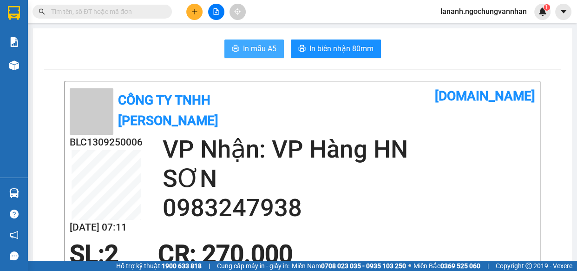
click at [266, 47] on span "In mẫu A5" at bounding box center [259, 49] width 33 height 12
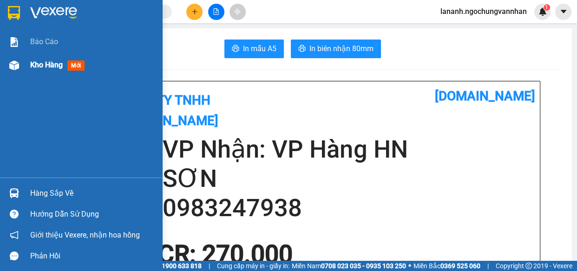
click at [62, 68] on span "Kho hàng" at bounding box center [46, 64] width 33 height 9
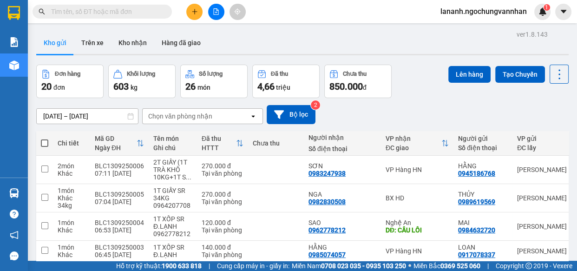
click at [437, 102] on div "[DATE] – [DATE] Press the down arrow key to interact with the calendar and sele…" at bounding box center [302, 114] width 532 height 33
drag, startPoint x: 192, startPoint y: 10, endPoint x: 192, endPoint y: 22, distance: 12.6
click at [192, 13] on icon "plus" at bounding box center [194, 11] width 7 height 7
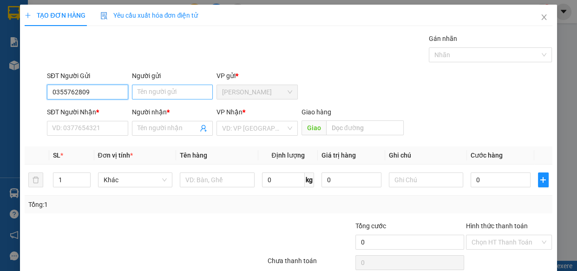
type input "0355762809"
click at [157, 97] on input "Người gửi" at bounding box center [172, 92] width 81 height 15
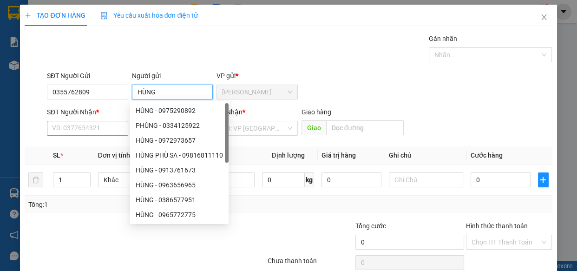
type input "HÙNG"
click at [111, 124] on input "SĐT Người Nhận *" at bounding box center [87, 128] width 81 height 15
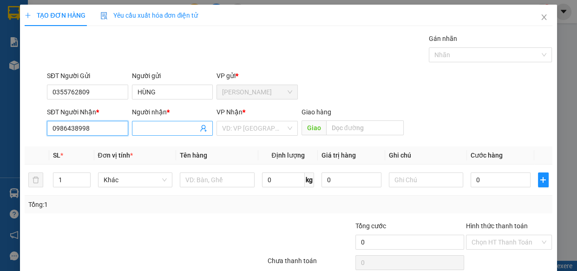
type input "0986438998"
click at [165, 127] on input "Người nhận *" at bounding box center [168, 128] width 61 height 10
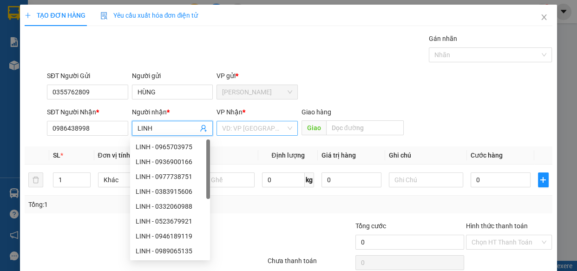
type input "LINH"
click at [274, 136] on div "VP Nhận * VD: VP [GEOGRAPHIC_DATA]" at bounding box center [256, 123] width 81 height 33
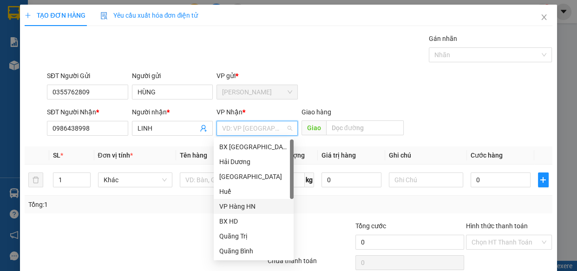
click at [244, 210] on div "VP Hàng HN" at bounding box center [253, 206] width 69 height 10
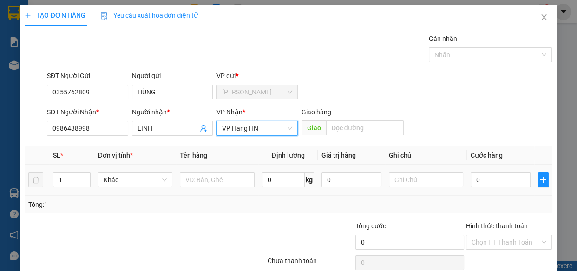
drag, startPoint x: 151, startPoint y: 204, endPoint x: 170, endPoint y: 192, distance: 22.8
click at [159, 199] on div "Tổng: 1" at bounding box center [125, 204] width 195 height 10
click at [196, 183] on input "text" at bounding box center [217, 179] width 75 height 15
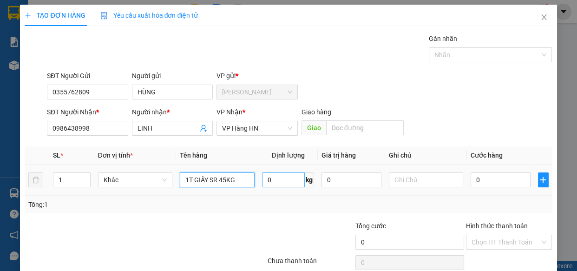
type input "1T GIẤY SR 45KG"
click at [277, 181] on input "0" at bounding box center [283, 179] width 43 height 15
type input "45"
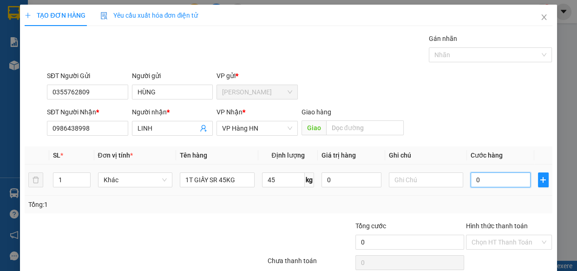
click at [499, 177] on input "0" at bounding box center [501, 179] width 60 height 15
type input "3"
type input "36"
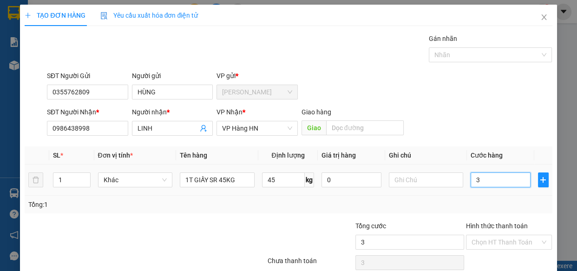
type input "36"
type input "360"
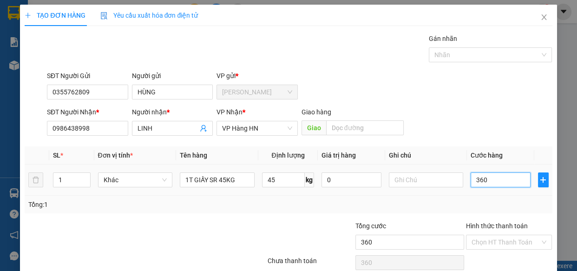
type input "3.600"
type input "36.000"
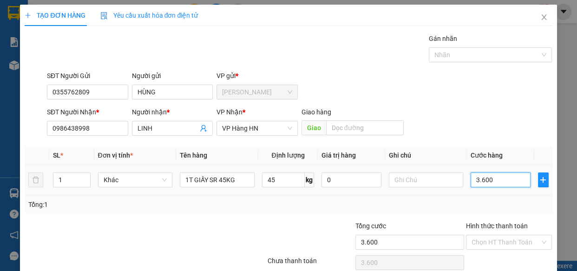
type input "36.000"
type input "360.000"
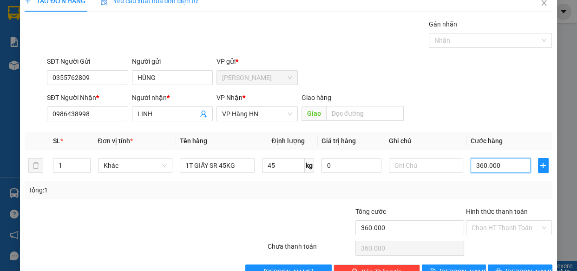
scroll to position [40, 0]
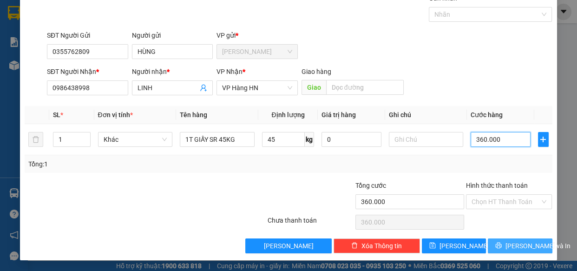
type input "360.000"
drag, startPoint x: 512, startPoint y: 242, endPoint x: 303, endPoint y: 216, distance: 210.3
click at [508, 242] on span "[PERSON_NAME] và In" at bounding box center [537, 246] width 65 height 10
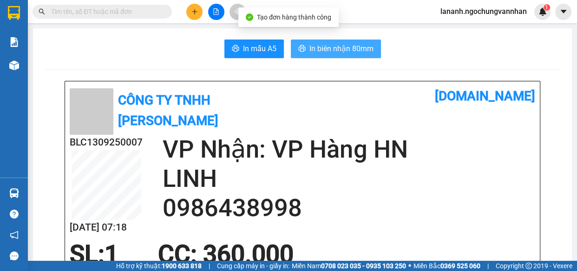
click at [349, 50] on span "In biên nhận 80mm" at bounding box center [341, 49] width 64 height 12
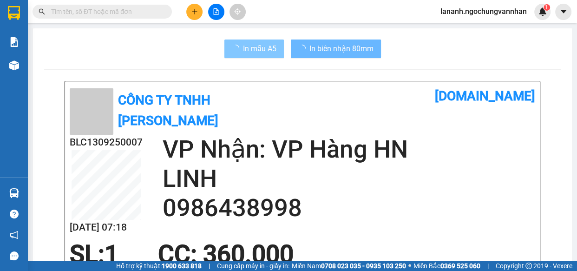
click at [261, 46] on span "In mẫu A5" at bounding box center [259, 49] width 33 height 12
click at [258, 47] on span "In mẫu A5" at bounding box center [259, 49] width 33 height 12
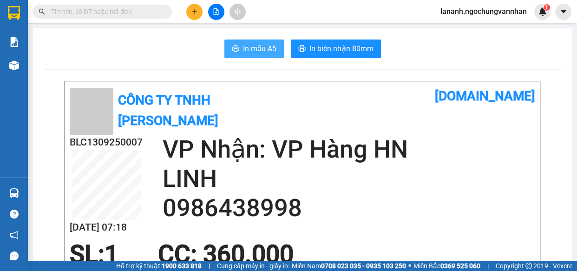
click at [257, 47] on span "In mẫu A5" at bounding box center [259, 49] width 33 height 12
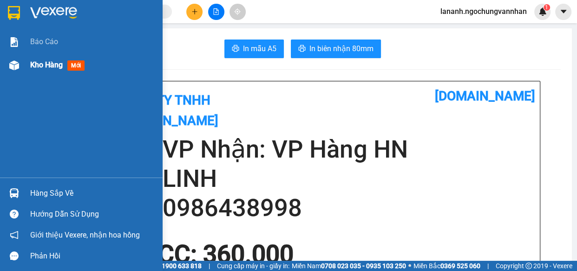
click at [53, 68] on span "Kho hàng" at bounding box center [46, 64] width 33 height 9
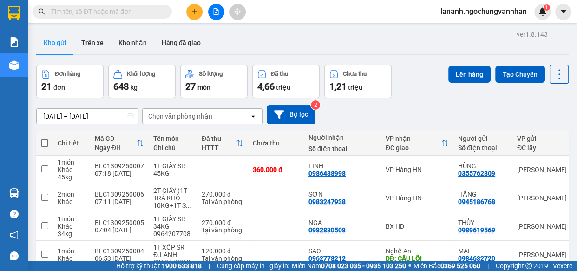
click at [429, 113] on div "[DATE] – [DATE] Press the down arrow key to interact with the calendar and sele…" at bounding box center [302, 114] width 532 height 19
click at [192, 15] on button at bounding box center [194, 12] width 16 height 16
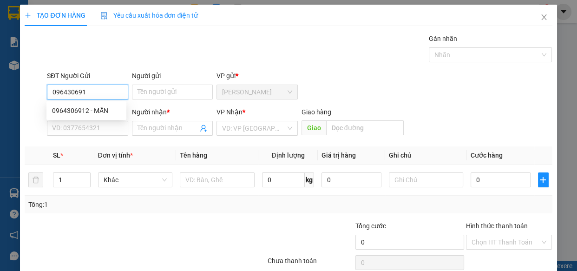
type input "0964306912"
click at [83, 109] on div "0964306912 - MẪN" at bounding box center [86, 110] width 69 height 10
type input "MẪN"
type input "0354800623"
type input "HÒA"
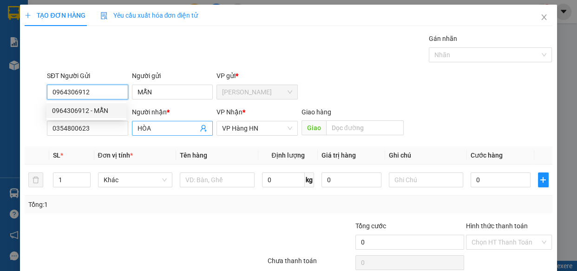
type input "660.000"
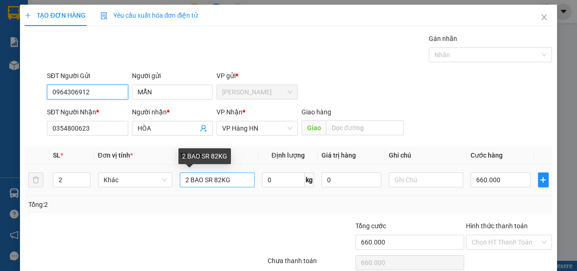
type input "0964306912"
drag, startPoint x: 238, startPoint y: 185, endPoint x: 107, endPoint y: 188, distance: 131.5
click at [107, 188] on tr "2 Khác 2 BAO SR 82KG 0 kg 0 660.000" at bounding box center [288, 179] width 527 height 31
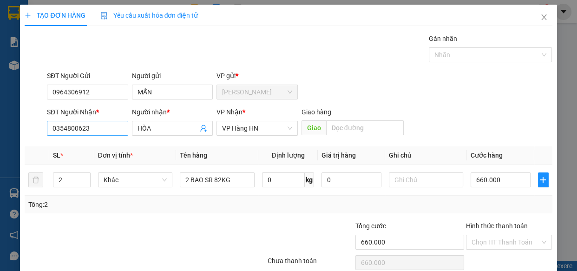
drag, startPoint x: 168, startPoint y: 129, endPoint x: 104, endPoint y: 127, distance: 64.6
click at [109, 128] on div "SĐT Người Nhận * 0354800623 Người nhận * HÒA VP Nhận * VP Hàng HN Giao hàng Giao" at bounding box center [299, 123] width 509 height 33
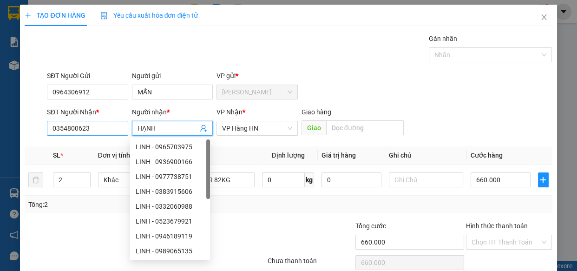
type input "HẠNH"
drag, startPoint x: 109, startPoint y: 128, endPoint x: 62, endPoint y: 130, distance: 47.4
click at [62, 130] on input "0354800623" at bounding box center [87, 128] width 81 height 15
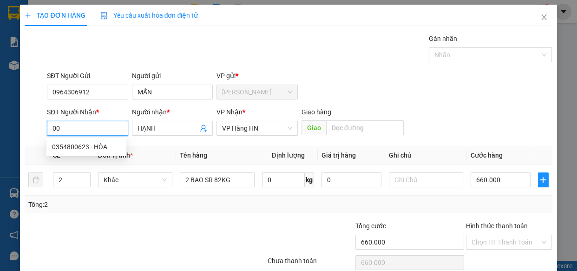
type input "0"
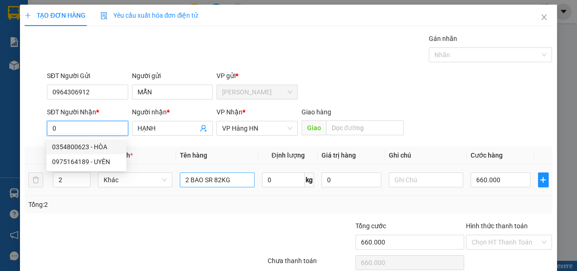
type input "0"
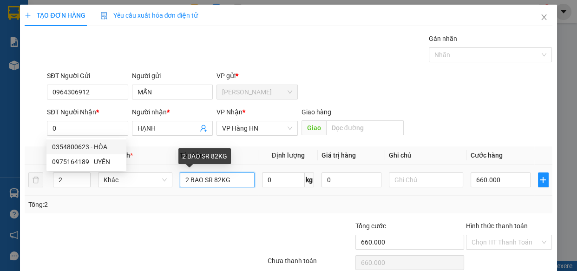
drag, startPoint x: 232, startPoint y: 174, endPoint x: 72, endPoint y: 187, distance: 160.8
click at [72, 187] on tr "2 Khác 2 BAO SR 82KG 0 kg 0 660.000" at bounding box center [288, 179] width 527 height 31
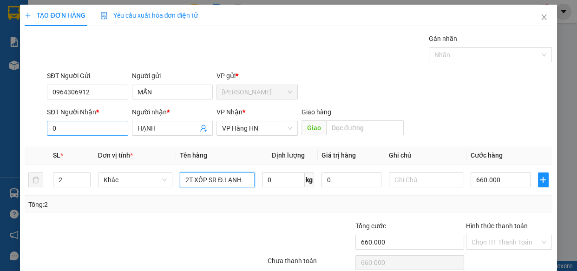
type input "2T XỐP SR Đ.LẠNH"
drag, startPoint x: 83, startPoint y: 121, endPoint x: 78, endPoint y: 125, distance: 6.9
click at [81, 123] on input "0" at bounding box center [87, 128] width 81 height 15
type input "0981952656"
drag, startPoint x: 225, startPoint y: 204, endPoint x: 269, endPoint y: 194, distance: 45.4
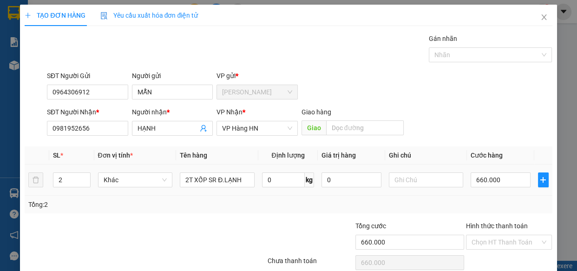
click at [228, 205] on div "Tổng: 2" at bounding box center [288, 204] width 520 height 10
click at [503, 173] on input "660.000" at bounding box center [501, 179] width 60 height 15
type input "5"
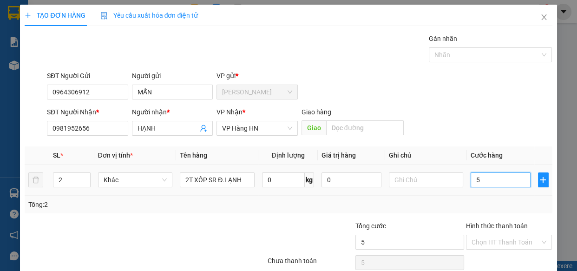
type input "50"
type input "500"
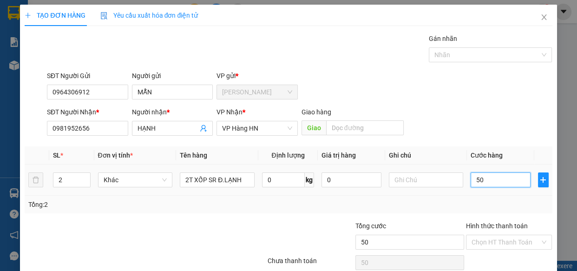
type input "500"
type input "5.000"
type input "50.000"
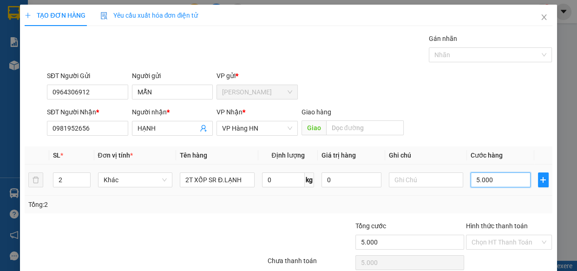
type input "50.000"
type input "500.000"
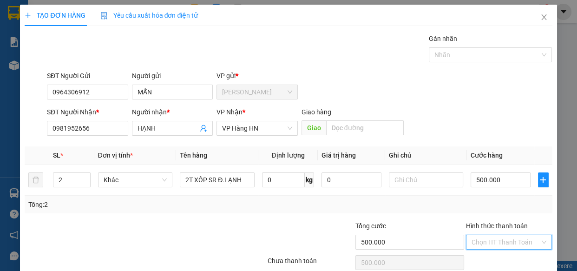
click at [472, 241] on input "Hình thức thanh toán" at bounding box center [506, 242] width 69 height 14
click at [482, 207] on div "Tại văn phòng" at bounding box center [503, 208] width 74 height 10
type input "0"
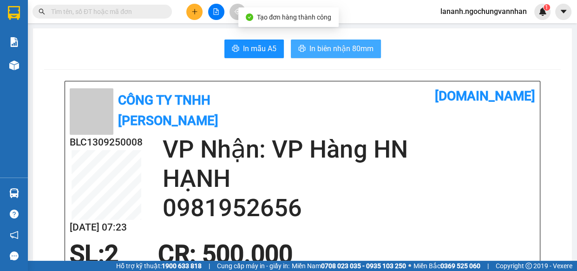
click at [339, 46] on span "In biên nhận 80mm" at bounding box center [341, 49] width 64 height 12
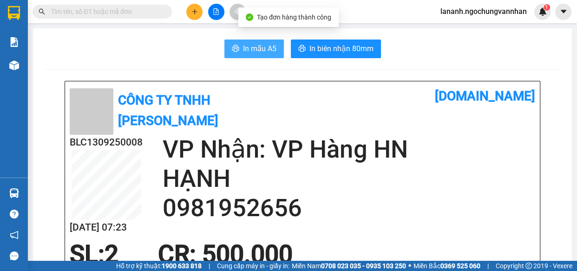
click at [236, 51] on button "In mẫu A5" at bounding box center [253, 48] width 59 height 19
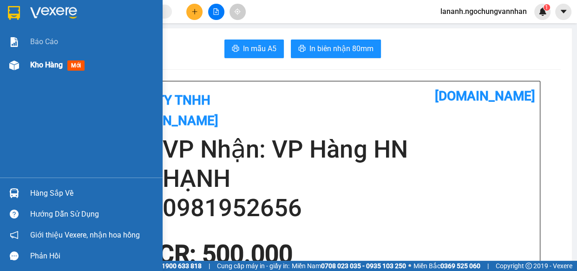
click at [44, 68] on span "Kho hàng" at bounding box center [46, 64] width 33 height 9
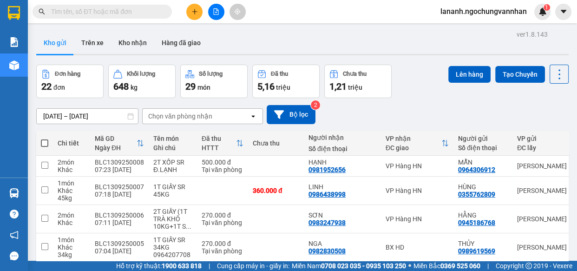
click at [411, 93] on div "Đơn hàng 22 đơn Khối lượng 648 kg Số lượng 29 món Đã thu 5,16 triệu Chưa thu 1,…" at bounding box center [302, 81] width 532 height 33
click at [420, 109] on div "[DATE] – [DATE] Press the down arrow key to interact with the calendar and sele…" at bounding box center [302, 114] width 532 height 19
click at [446, 109] on div "[DATE] – [DATE] Press the down arrow key to interact with the calendar and sele…" at bounding box center [302, 114] width 532 height 19
click at [427, 110] on div "[DATE] – [DATE] Press the down arrow key to interact with the calendar and sele…" at bounding box center [302, 114] width 532 height 19
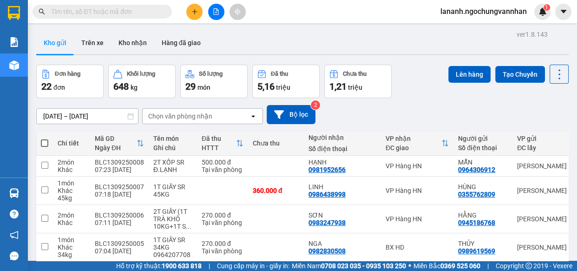
click at [367, 111] on div "[DATE] – [DATE] Press the down arrow key to interact with the calendar and sele…" at bounding box center [302, 114] width 532 height 19
click at [419, 65] on div "Đơn hàng 22 đơn Khối lượng 648 kg Số lượng 29 món Đã thu 5,16 triệu Chưa thu 1,…" at bounding box center [302, 81] width 532 height 33
click at [406, 118] on div "[DATE] – [DATE] Press the down arrow key to interact with the calendar and sele…" at bounding box center [302, 114] width 532 height 19
click at [198, 13] on button at bounding box center [194, 12] width 16 height 16
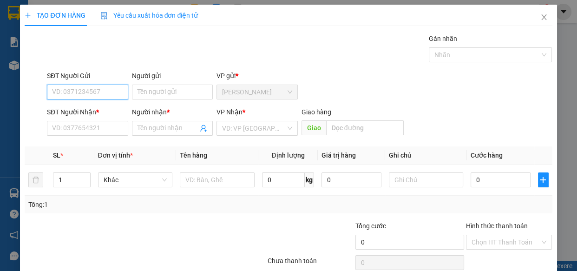
click at [90, 98] on input "SĐT Người Gửi" at bounding box center [87, 92] width 81 height 15
type input "0386862697"
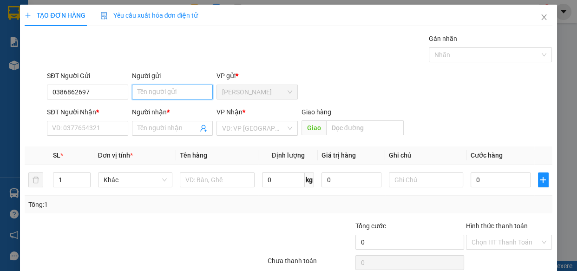
click at [149, 92] on input "Người gửi" at bounding box center [172, 92] width 81 height 15
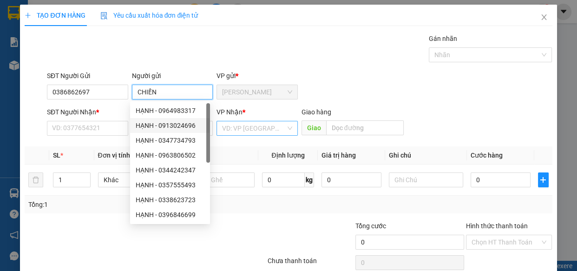
type input "CHIẾN"
drag, startPoint x: 225, startPoint y: 123, endPoint x: 236, endPoint y: 137, distance: 17.8
click at [227, 124] on input "search" at bounding box center [254, 128] width 64 height 14
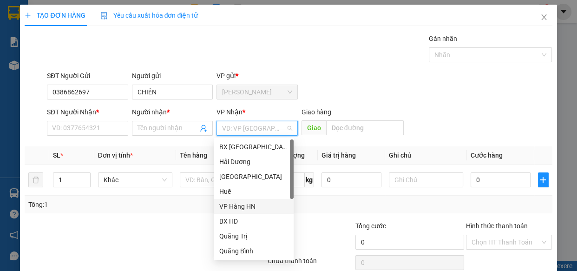
drag, startPoint x: 226, startPoint y: 207, endPoint x: 217, endPoint y: 199, distance: 12.5
click at [226, 206] on div "VP Hàng HN" at bounding box center [253, 206] width 69 height 10
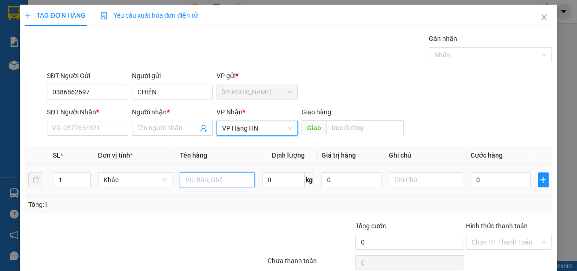
click at [192, 182] on input "text" at bounding box center [217, 179] width 75 height 15
type input "1T GIẤY"
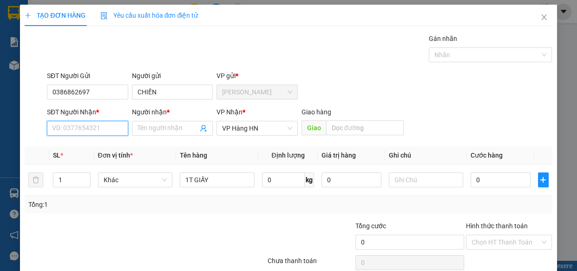
click at [50, 121] on input "SĐT Người Nhận *" at bounding box center [87, 128] width 81 height 15
type input "0989068657"
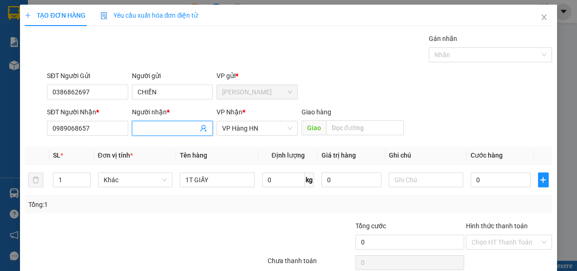
click at [179, 130] on input "Người nhận *" at bounding box center [168, 128] width 61 height 10
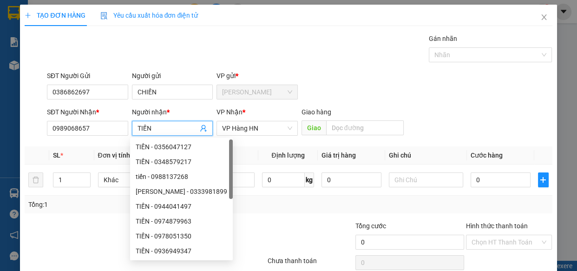
type input "TIẾN"
drag, startPoint x: 223, startPoint y: 37, endPoint x: 198, endPoint y: 54, distance: 30.1
click at [223, 37] on div "Gán nhãn Nhãn" at bounding box center [299, 49] width 509 height 33
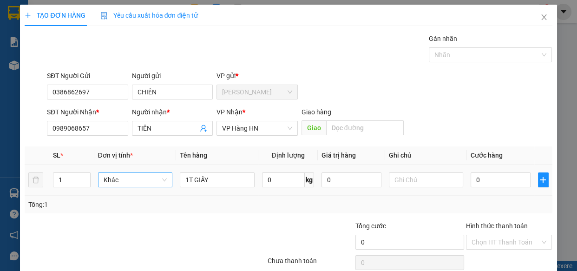
drag, startPoint x: 154, startPoint y: 177, endPoint x: 205, endPoint y: 177, distance: 51.1
click at [155, 177] on span "Khác" at bounding box center [136, 180] width 64 height 14
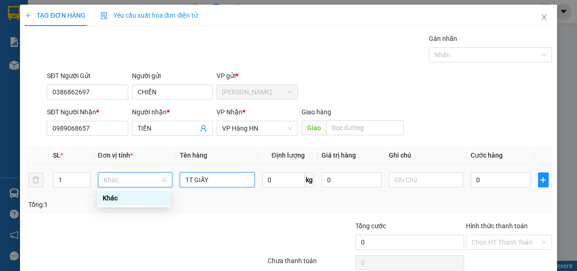
click at [226, 175] on input "1T GIẤY" at bounding box center [217, 179] width 75 height 15
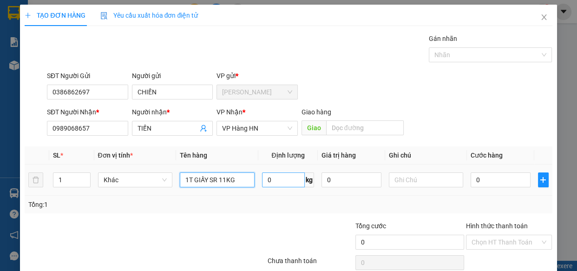
type input "1T GIẤY SR 11KG"
click at [267, 183] on input "0" at bounding box center [283, 179] width 43 height 15
click at [263, 174] on input "0" at bounding box center [283, 179] width 43 height 15
drag, startPoint x: 278, startPoint y: 186, endPoint x: 203, endPoint y: 171, distance: 76.3
click at [203, 171] on tr "1 Khác 1T GIẤY SR 11KG 0 kg 0 0" at bounding box center [288, 179] width 527 height 31
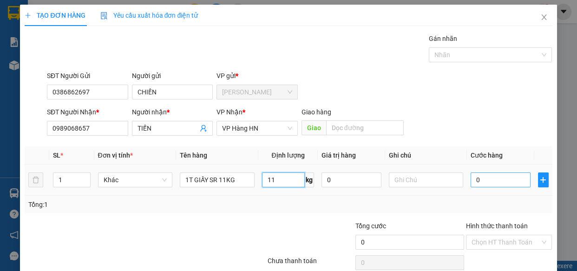
type input "11"
click at [490, 178] on input "0" at bounding box center [501, 179] width 60 height 15
type input "1"
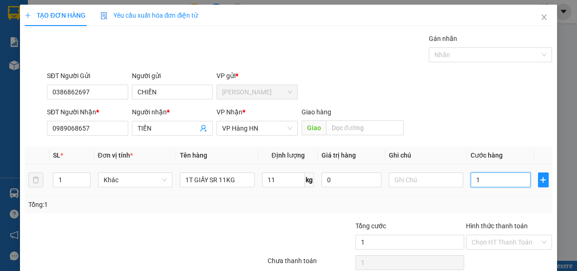
type input "12"
type input "120"
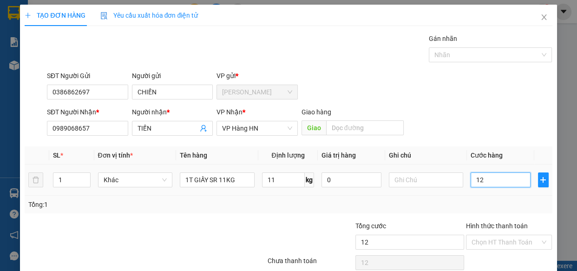
type input "120"
type input "1.200"
type input "12.000"
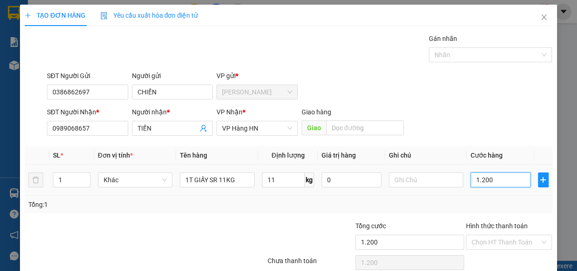
type input "12.000"
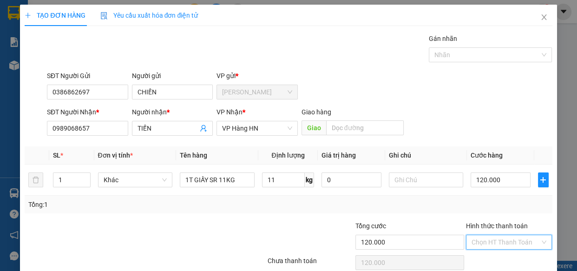
click at [472, 240] on input "Hình thức thanh toán" at bounding box center [506, 242] width 69 height 14
click at [473, 208] on div "Tại văn phòng" at bounding box center [503, 208] width 74 height 10
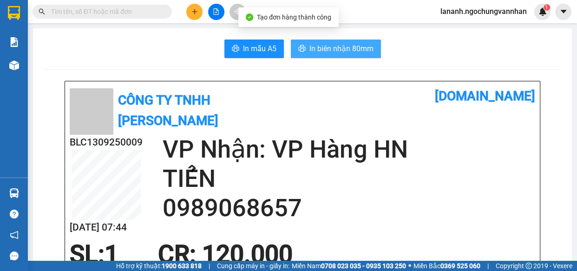
click at [348, 48] on span "In biên nhận 80mm" at bounding box center [341, 49] width 64 height 12
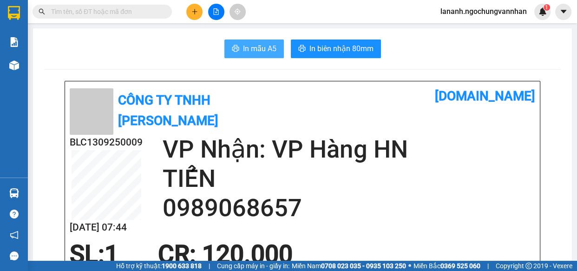
drag, startPoint x: 273, startPoint y: 53, endPoint x: 266, endPoint y: 47, distance: 9.9
click at [273, 53] on button "In mẫu A5" at bounding box center [253, 48] width 59 height 19
click at [266, 46] on span "In mẫu A5" at bounding box center [259, 49] width 33 height 12
click at [83, 53] on div "In mẫu A5 In biên nhận 80mm" at bounding box center [302, 48] width 517 height 19
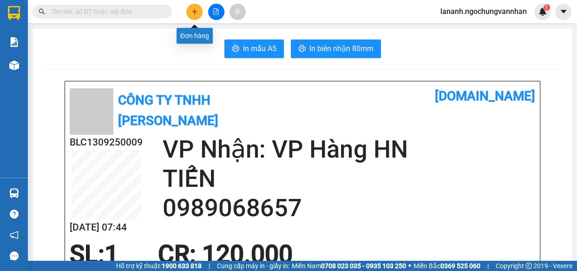
click at [198, 14] on button at bounding box center [194, 12] width 16 height 16
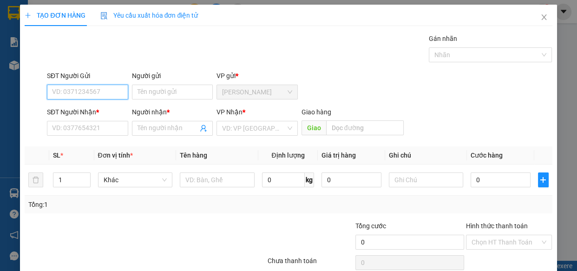
click at [116, 98] on input "SĐT Người Gửi" at bounding box center [87, 92] width 81 height 15
type input "0858077785"
click at [64, 111] on div "0858077785 - TRƯỜNG" at bounding box center [87, 110] width 71 height 10
type input "TRƯỜNG"
type input "0862900295"
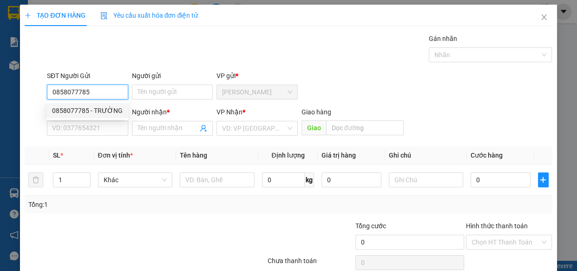
type input "CÔNG"
type input "[GEOGRAPHIC_DATA]"
type input "100.000"
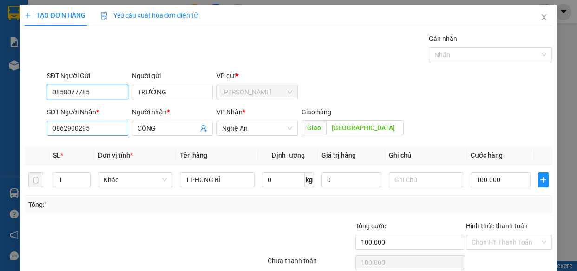
type input "0858077785"
drag, startPoint x: 96, startPoint y: 127, endPoint x: 0, endPoint y: 118, distance: 96.6
click at [0, 118] on div "TẠO ĐƠN HÀNG Yêu cầu xuất hóa đơn điện tử Transit Pickup Surcharge Ids Transit …" at bounding box center [288, 135] width 577 height 271
drag, startPoint x: 101, startPoint y: 131, endPoint x: 0, endPoint y: 125, distance: 101.0
click at [0, 125] on div "TẠO ĐƠN HÀNG Yêu cầu xuất hóa đơn điện tử Transit Pickup Surcharge Ids Transit …" at bounding box center [288, 135] width 577 height 271
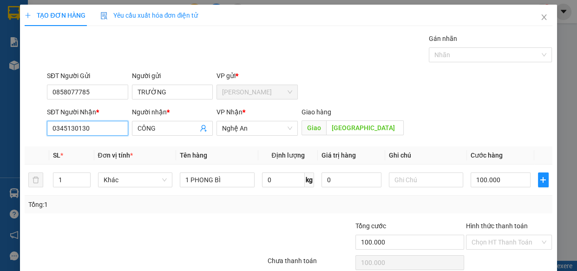
type input "0345130130"
drag, startPoint x: 98, startPoint y: 247, endPoint x: 179, endPoint y: 194, distance: 96.8
click at [111, 239] on div at bounding box center [101, 237] width 154 height 33
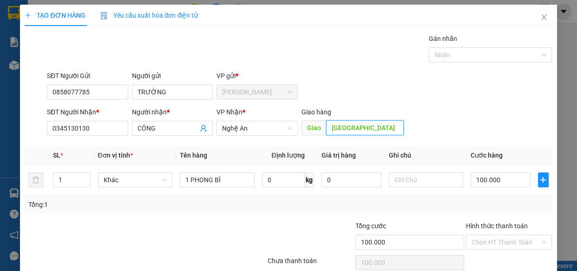
click at [326, 126] on input "[GEOGRAPHIC_DATA]" at bounding box center [365, 127] width 78 height 15
click at [326, 127] on input "[GEOGRAPHIC_DATA]" at bounding box center [365, 127] width 78 height 15
click at [326, 128] on input "[GEOGRAPHIC_DATA]" at bounding box center [365, 127] width 78 height 15
click at [327, 127] on input "[GEOGRAPHIC_DATA]" at bounding box center [365, 127] width 78 height 15
type input "N4 [GEOGRAPHIC_DATA]"
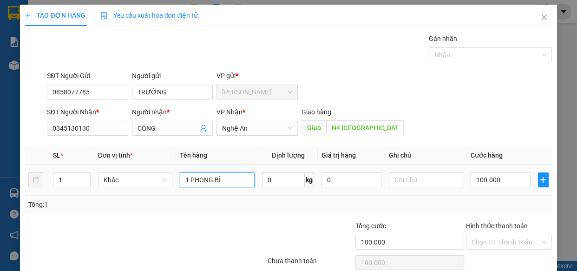
click at [149, 164] on tr "1 Khác 1 PHONG BÌ 0 kg 0 100.000" at bounding box center [288, 179] width 527 height 31
type input "1BOA GẠO 50KG"
click at [277, 183] on input "0" at bounding box center [283, 179] width 43 height 15
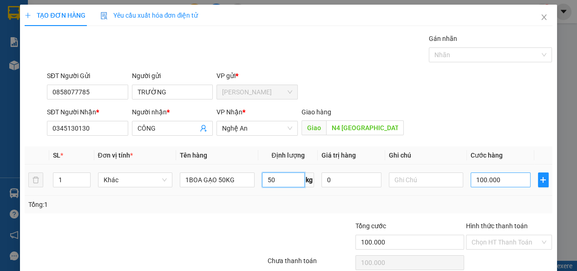
type input "50"
click at [478, 181] on input "100.000" at bounding box center [501, 179] width 60 height 15
type input "2"
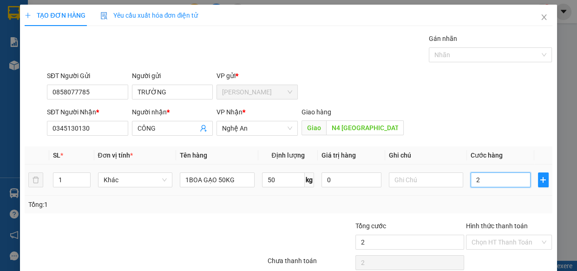
type input "25"
type input "250"
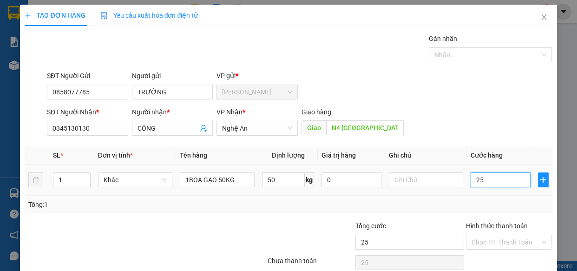
type input "250"
type input "2.500"
type input "25.000"
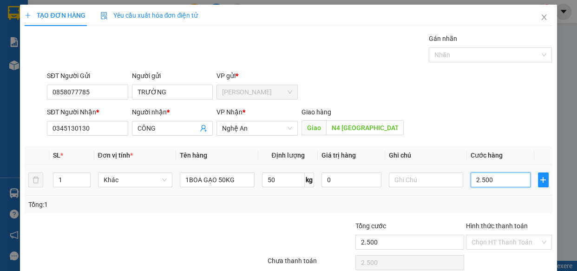
type input "25.000"
type input "250.000"
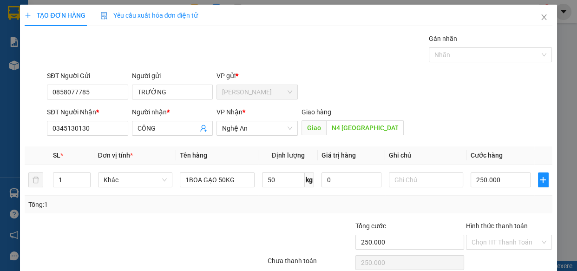
click at [464, 200] on div "Tổng: 1" at bounding box center [288, 204] width 520 height 10
click at [490, 240] on input "Hình thức thanh toán" at bounding box center [506, 242] width 69 height 14
drag, startPoint x: 489, startPoint y: 200, endPoint x: 481, endPoint y: 204, distance: 9.2
click at [488, 201] on div "Transit Pickup Surcharge Ids Transit Deliver Surcharge Ids Transit Deliver Surc…" at bounding box center [288, 163] width 527 height 260
click at [481, 204] on div "Tổng: 1" at bounding box center [288, 204] width 520 height 10
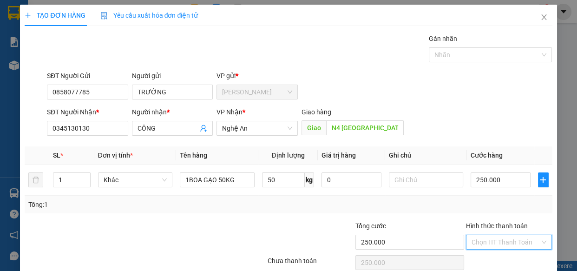
drag, startPoint x: 488, startPoint y: 241, endPoint x: 469, endPoint y: 233, distance: 20.6
click at [485, 242] on input "Hình thức thanh toán" at bounding box center [506, 242] width 69 height 14
click at [474, 210] on div "Tại văn phòng" at bounding box center [503, 208] width 74 height 10
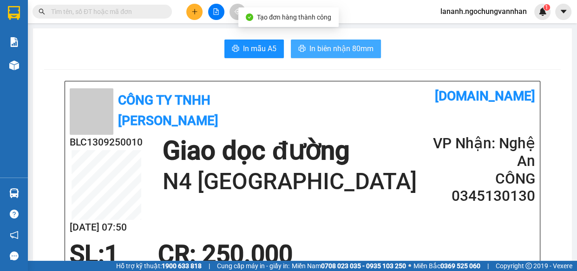
click at [343, 46] on span "In biên nhận 80mm" at bounding box center [341, 49] width 64 height 12
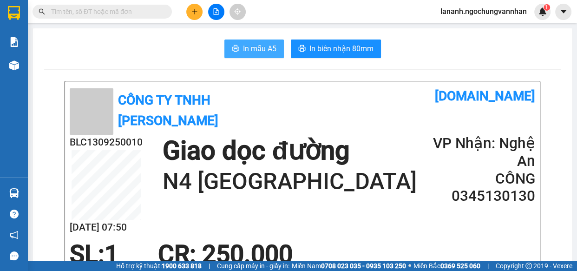
click at [236, 52] on button "In mẫu A5" at bounding box center [253, 48] width 59 height 19
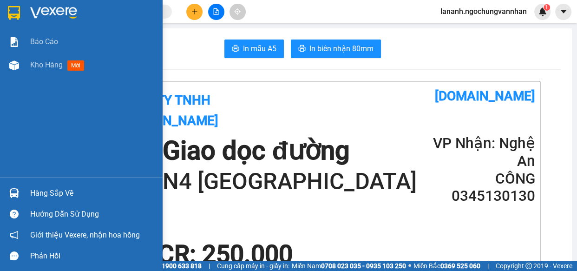
drag, startPoint x: 43, startPoint y: 74, endPoint x: 153, endPoint y: 82, distance: 110.8
click at [43, 74] on div "Kho hàng mới" at bounding box center [92, 64] width 125 height 23
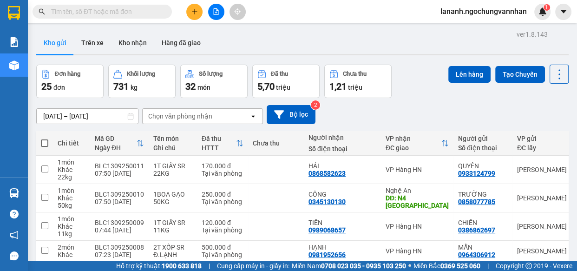
click at [398, 106] on div "[DATE] – [DATE] Press the down arrow key to interact with the calendar and sele…" at bounding box center [302, 114] width 532 height 19
click at [492, 199] on icon at bounding box center [495, 198] width 7 height 7
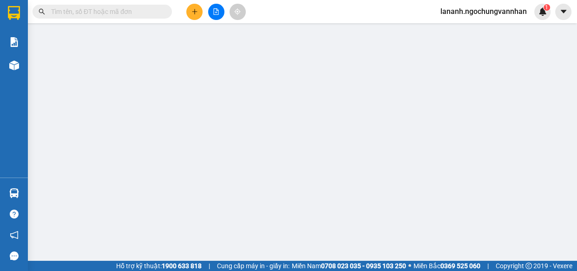
type input "0858077785"
type input "TRƯỜNG"
type input "0345130130"
type input "CÔNG"
type input "N4 [GEOGRAPHIC_DATA]"
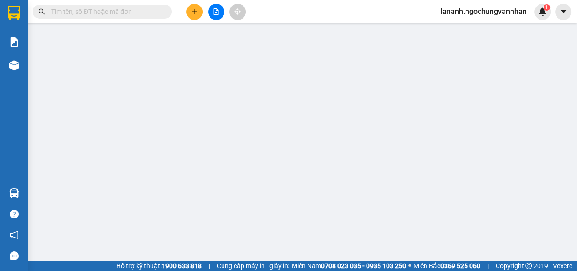
type input "250.000"
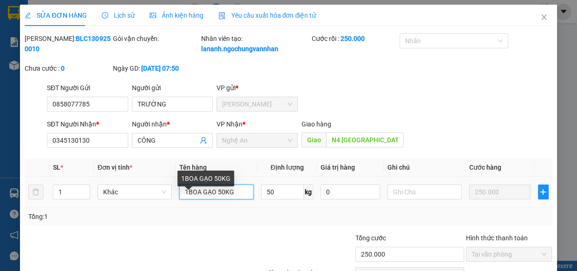
drag, startPoint x: 197, startPoint y: 203, endPoint x: 37, endPoint y: 170, distance: 163.6
click at [99, 190] on tr "1 Khác 1BOA GẠO 50KG 50 kg 0 250.000" at bounding box center [288, 192] width 527 height 31
type input "1BAO GẠO 50KG"
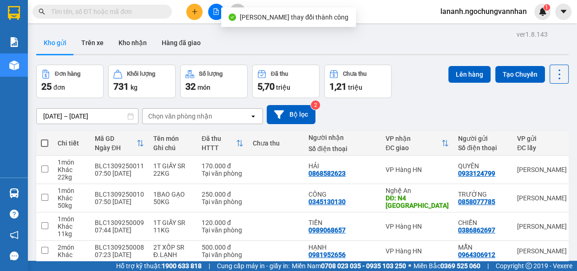
click at [439, 104] on div "[DATE] – [DATE] Press the down arrow key to interact with the calendar and sele…" at bounding box center [302, 114] width 532 height 33
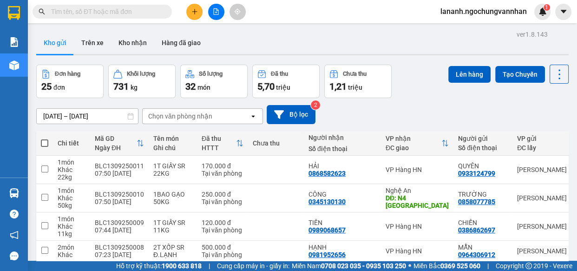
click at [400, 109] on div "[DATE] – [DATE] Press the down arrow key to interact with the calendar and sele…" at bounding box center [302, 114] width 532 height 19
click at [257, 34] on div "Kho gửi Trên xe Kho nhận Hàng đã giao" at bounding box center [302, 44] width 532 height 25
click at [409, 51] on div "Kho gửi Trên xe Kho nhận Hàng đã giao" at bounding box center [302, 44] width 532 height 25
click at [197, 13] on icon "plus" at bounding box center [194, 11] width 7 height 7
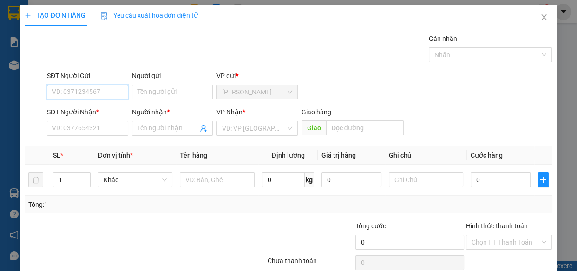
click at [89, 93] on input "SĐT Người Gửi" at bounding box center [87, 92] width 81 height 15
click at [207, 190] on td at bounding box center [217, 179] width 82 height 31
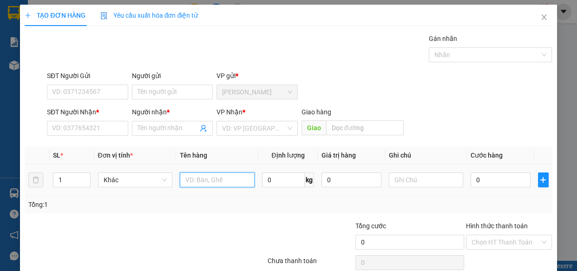
click at [210, 182] on input "text" at bounding box center [217, 179] width 75 height 15
type input "1T GIẤY SR 20KG"
click at [290, 183] on input "0" at bounding box center [283, 179] width 43 height 15
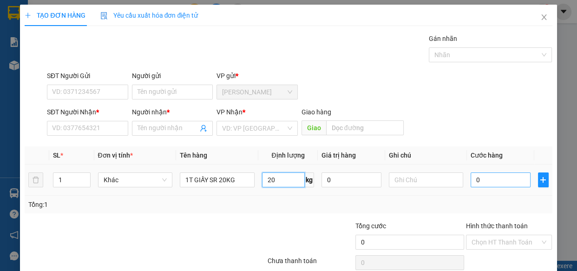
type input "20"
click at [487, 185] on input "0" at bounding box center [501, 179] width 60 height 15
type input "1"
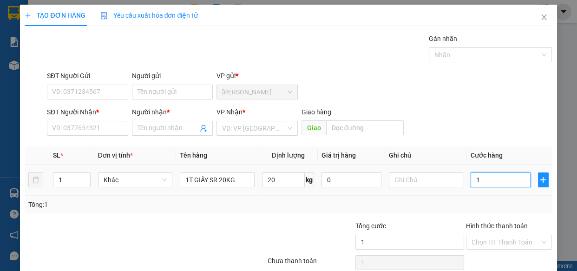
type input "16"
type input "160"
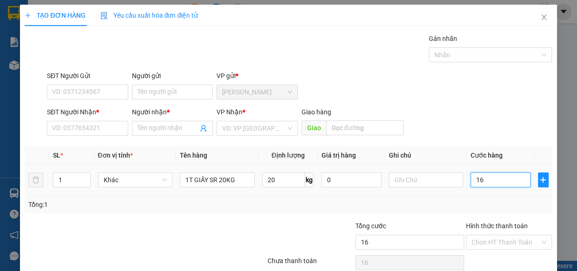
type input "160"
type input "1.600"
type input "16.000"
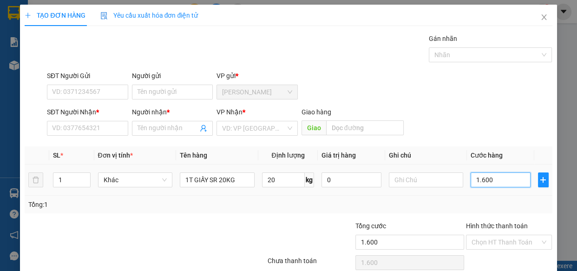
type input "16.000"
type input "160.000"
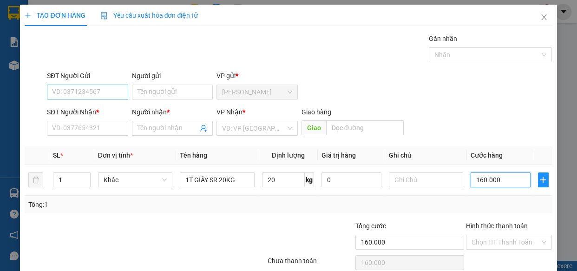
type input "160.000"
click at [105, 90] on input "SĐT Người Gửi" at bounding box center [87, 92] width 81 height 15
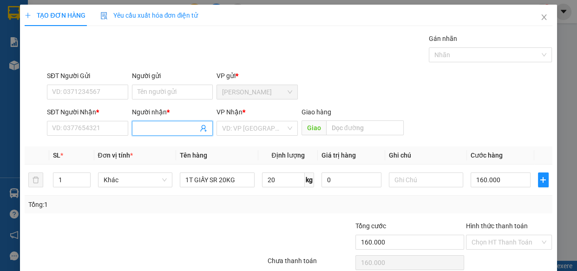
click at [165, 131] on input "Người nhận *" at bounding box center [168, 128] width 61 height 10
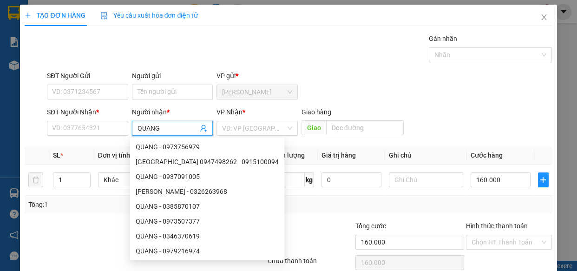
type input "QUANG"
click at [99, 136] on div "SĐT Người Nhận * VD: 0377654321" at bounding box center [87, 123] width 81 height 33
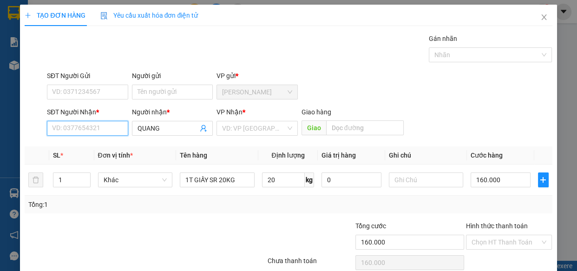
click at [100, 131] on input "SĐT Người Nhận *" at bounding box center [87, 128] width 81 height 15
type input "0986695566"
click at [256, 131] on input "search" at bounding box center [254, 128] width 64 height 14
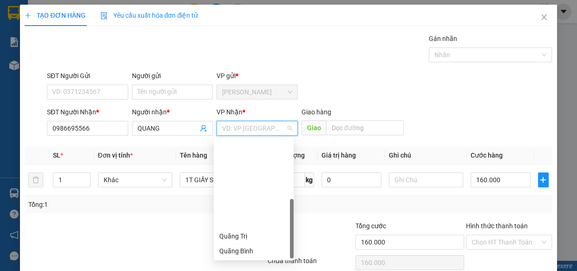
drag, startPoint x: 233, startPoint y: 162, endPoint x: 318, endPoint y: 135, distance: 88.9
click at [234, 261] on div "[PERSON_NAME]" at bounding box center [253, 266] width 69 height 10
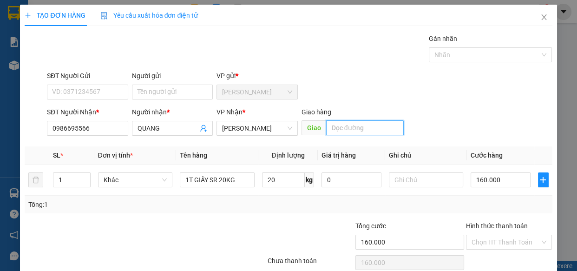
click at [340, 129] on input "text" at bounding box center [365, 127] width 78 height 15
type input "N3 VOI"
click at [227, 224] on div at bounding box center [222, 237] width 88 height 33
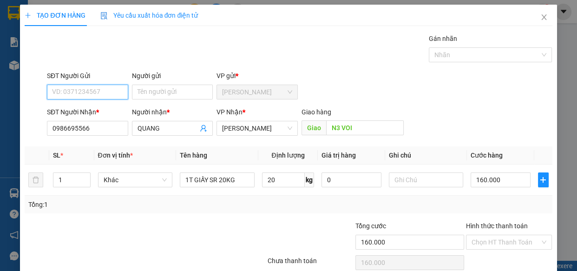
click at [59, 86] on input "SĐT Người Gửi" at bounding box center [87, 92] width 81 height 15
click at [140, 90] on input "Người gửi" at bounding box center [172, 92] width 81 height 15
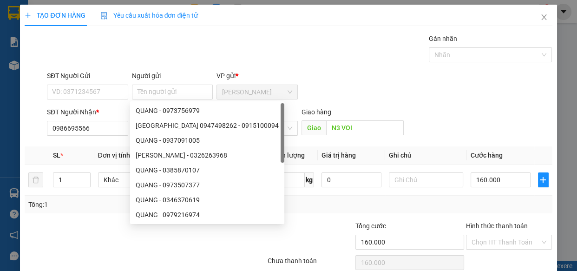
click at [78, 223] on div at bounding box center [101, 237] width 154 height 33
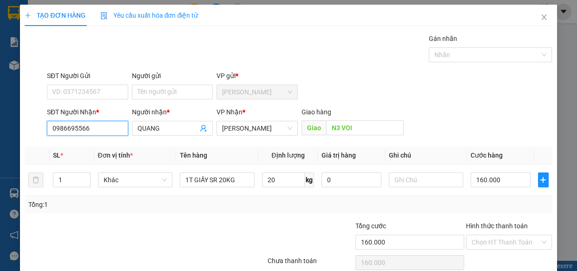
click at [96, 126] on input "0986695566" at bounding box center [87, 128] width 81 height 15
click at [136, 236] on div at bounding box center [101, 237] width 154 height 33
drag, startPoint x: 413, startPoint y: 89, endPoint x: 396, endPoint y: 82, distance: 18.5
click at [413, 88] on div "SĐT Người Gửi VD: 0371234567 Người gửi Tên người gửi VP gửi * [PERSON_NAME]" at bounding box center [299, 87] width 509 height 33
click at [163, 94] on input "Người gửi" at bounding box center [172, 92] width 81 height 15
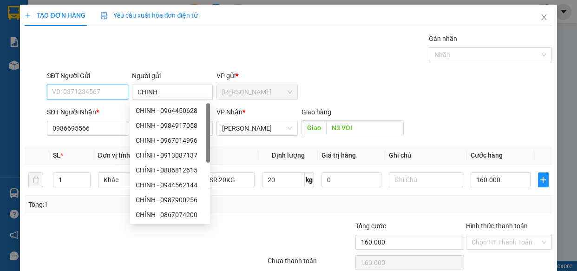
click at [99, 90] on input "SĐT Người Gửi" at bounding box center [87, 92] width 81 height 15
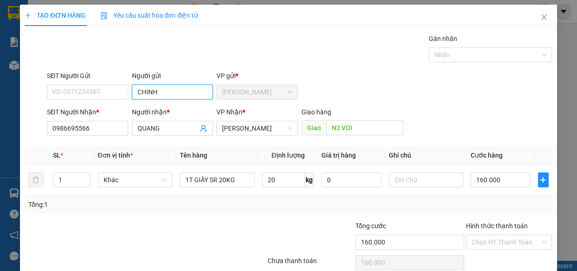
drag, startPoint x: 170, startPoint y: 94, endPoint x: 60, endPoint y: 58, distance: 115.9
click at [80, 67] on div "Transit Pickup Surcharge Ids Transit Deliver Surcharge Ids Transit Deliver Surc…" at bounding box center [288, 163] width 527 height 260
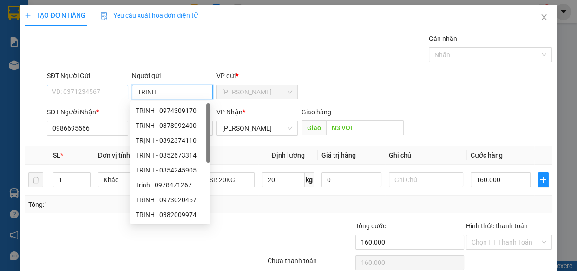
type input "TRINH"
click at [69, 88] on input "SĐT Người Gửi" at bounding box center [87, 92] width 81 height 15
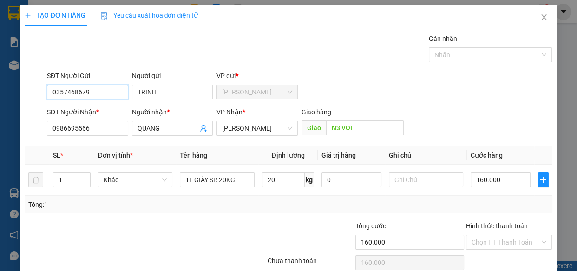
type input "0357468679"
click at [102, 54] on div "Gán nhãn Nhãn" at bounding box center [299, 49] width 509 height 33
click at [294, 51] on div "Gán nhãn Nhãn" at bounding box center [299, 49] width 509 height 33
click at [80, 219] on div "Transit Pickup Surcharge Ids Transit Deliver Surcharge Ids Transit Deliver Surc…" at bounding box center [288, 163] width 527 height 260
click at [487, 240] on input "Hình thức thanh toán" at bounding box center [506, 242] width 69 height 14
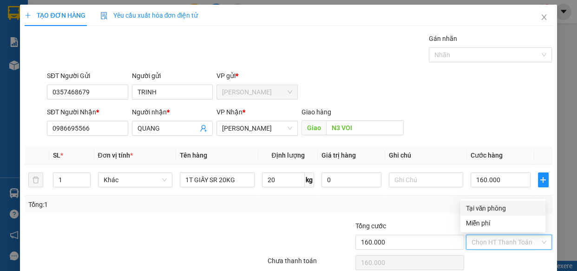
click at [485, 213] on div "Tại văn phòng" at bounding box center [502, 208] width 85 height 15
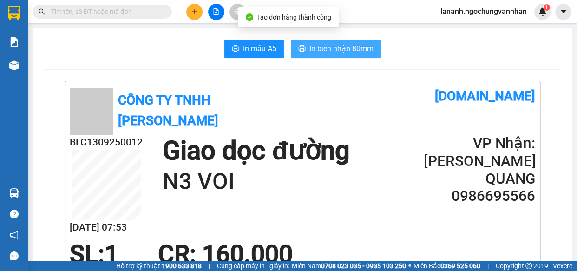
click at [305, 57] on button "In biên nhận 80mm" at bounding box center [336, 48] width 90 height 19
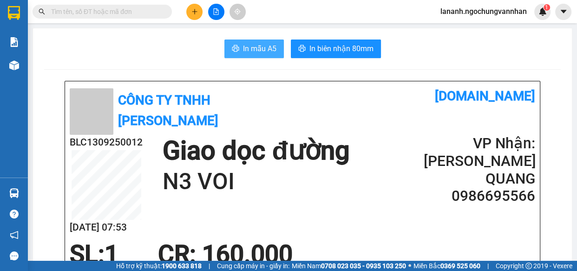
click at [250, 50] on span "In mẫu A5" at bounding box center [259, 49] width 33 height 12
click at [57, 52] on div "In mẫu A5 In biên nhận 80mm" at bounding box center [302, 48] width 517 height 19
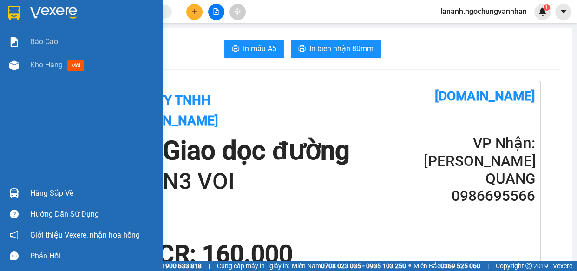
drag, startPoint x: 33, startPoint y: 70, endPoint x: 6, endPoint y: 1, distance: 74.3
click at [34, 71] on div "Kho hàng mới" at bounding box center [92, 64] width 125 height 23
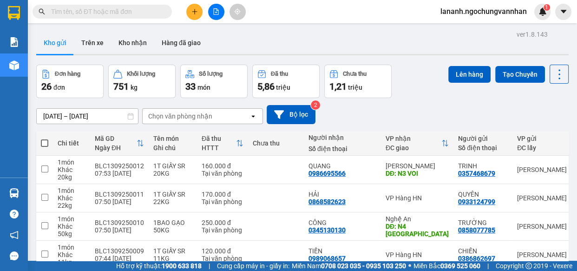
click at [509, 93] on div "Lên hàng Tạo Chuyến" at bounding box center [508, 81] width 120 height 33
click at [441, 106] on div "[DATE] – [DATE] Press the down arrow key to interact with the calendar and sele…" at bounding box center [302, 114] width 532 height 19
click at [362, 114] on div "[DATE] – [DATE] Press the down arrow key to interact with the calendar and sele…" at bounding box center [302, 114] width 532 height 19
click at [448, 116] on div "[DATE] – [DATE] Press the down arrow key to interact with the calendar and sele…" at bounding box center [302, 114] width 532 height 19
click at [194, 9] on icon "plus" at bounding box center [194, 11] width 7 height 7
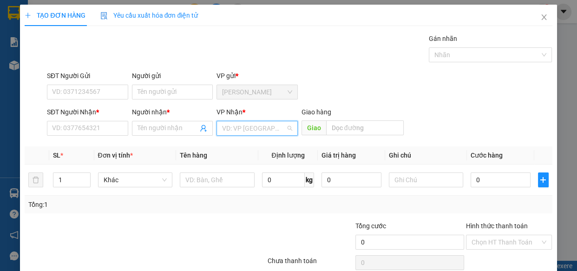
drag, startPoint x: 246, startPoint y: 126, endPoint x: 235, endPoint y: 151, distance: 27.9
click at [243, 127] on input "search" at bounding box center [254, 128] width 64 height 14
click at [95, 85] on input "SĐT Người Gửi" at bounding box center [87, 92] width 81 height 15
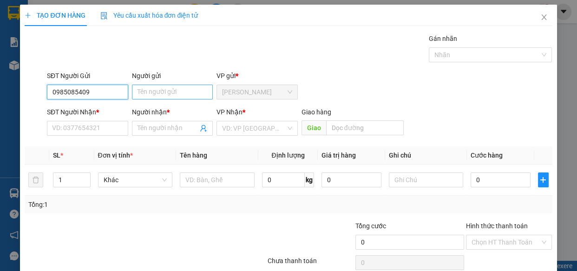
type input "0985085409"
click at [142, 92] on input "Người gửi" at bounding box center [172, 92] width 81 height 15
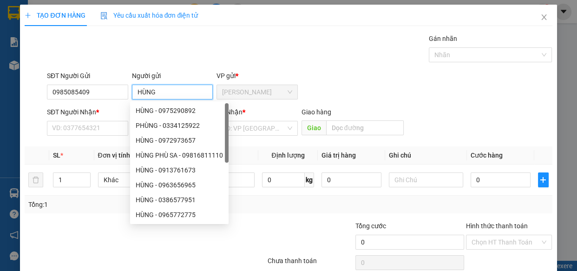
drag, startPoint x: 169, startPoint y: 90, endPoint x: 70, endPoint y: 84, distance: 99.6
click at [70, 84] on div "SĐT Người Gửi 0985085409 Người gửi HÙNG VP gửi * [GEOGRAPHIC_DATA]" at bounding box center [299, 87] width 509 height 33
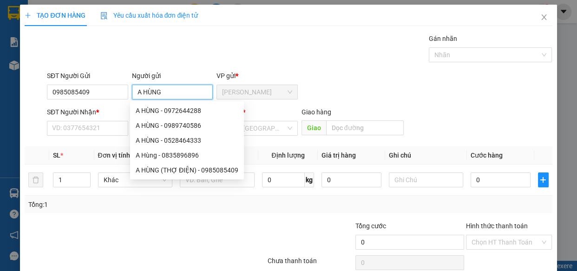
type input "A HÙNG"
drag, startPoint x: 85, startPoint y: 40, endPoint x: 191, endPoint y: 113, distance: 128.2
click at [86, 40] on div "Gán nhãn Nhãn" at bounding box center [299, 49] width 509 height 33
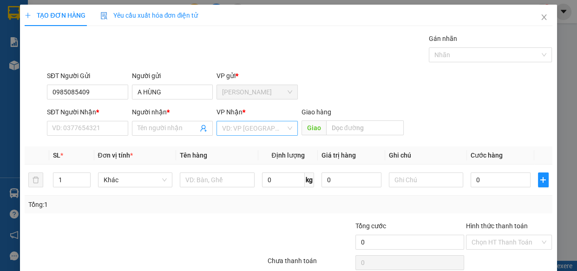
click at [264, 129] on input "search" at bounding box center [254, 128] width 64 height 14
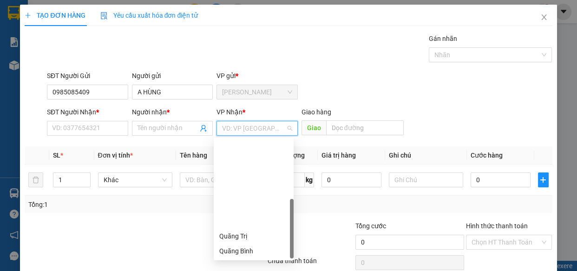
drag, startPoint x: 228, startPoint y: 179, endPoint x: 357, endPoint y: 135, distance: 136.5
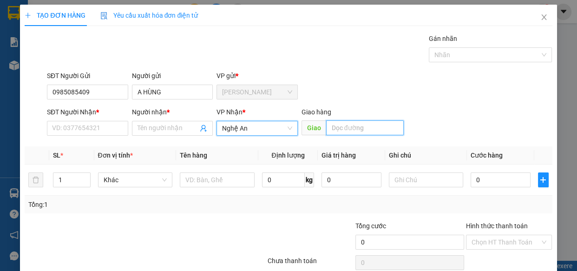
click at [362, 124] on input "text" at bounding box center [365, 127] width 78 height 15
type input "Q"
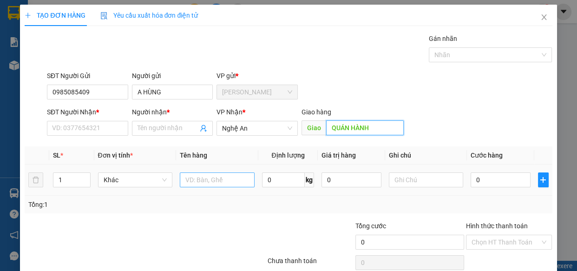
type input "QUÁN HÀNH"
click at [210, 176] on input "text" at bounding box center [217, 179] width 75 height 15
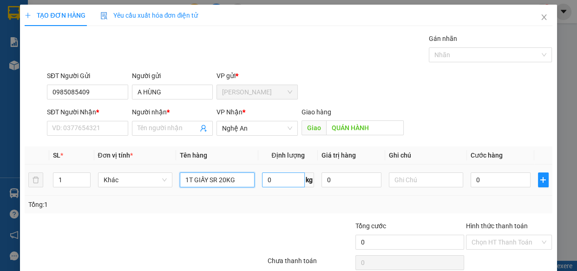
type input "1T GIẤY SR 20KG"
click at [292, 178] on input "0" at bounding box center [283, 179] width 43 height 15
type input "20"
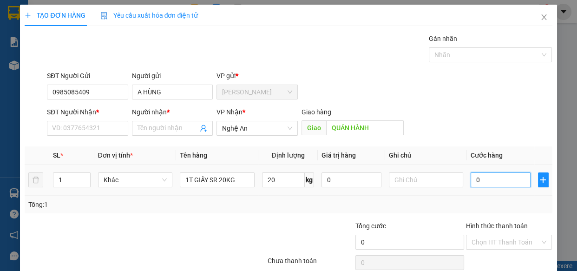
click at [483, 181] on input "0" at bounding box center [501, 179] width 60 height 15
type input "1"
type input "15"
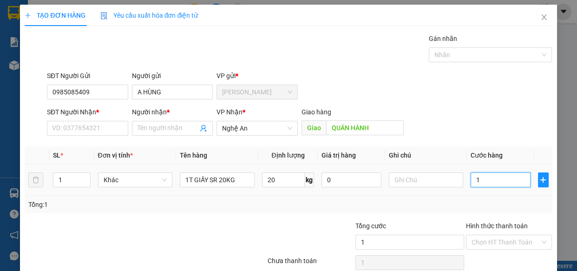
type input "15"
type input "150"
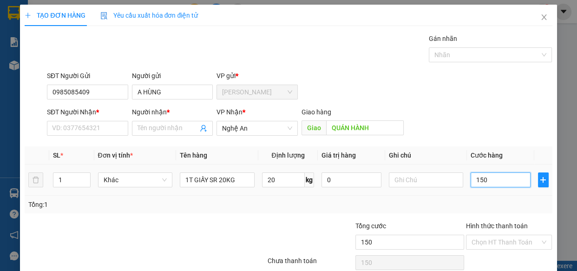
type input "1.500"
type input "15.000"
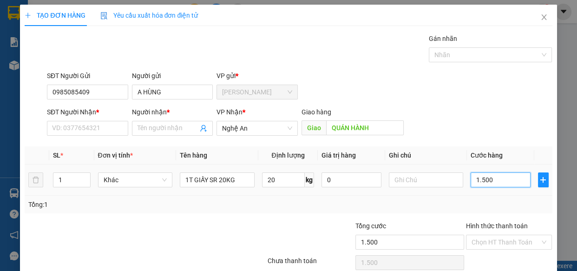
type input "15.000"
type input "150.000"
type input "15.000"
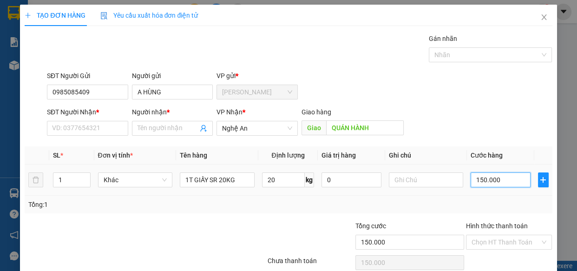
type input "15.000"
type input "1.500"
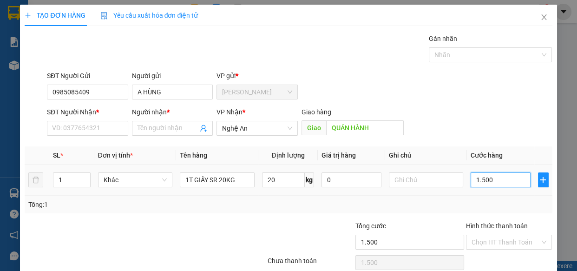
type input "150"
type input "15"
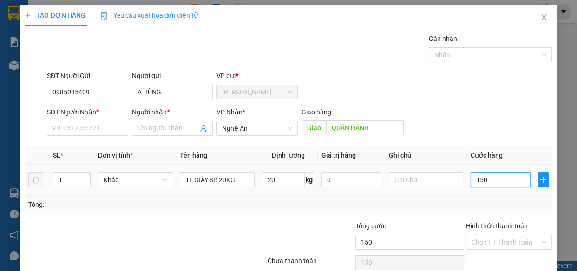
type input "15"
type input "1"
type input "0"
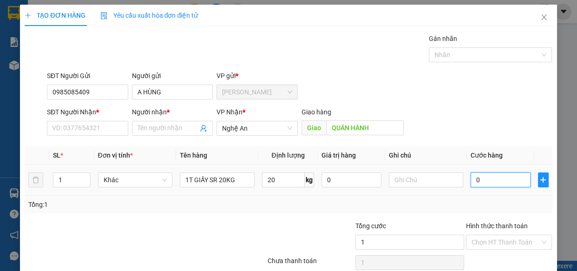
type input "0"
drag, startPoint x: 483, startPoint y: 181, endPoint x: 463, endPoint y: 182, distance: 19.5
click at [467, 182] on td "0" at bounding box center [500, 179] width 67 height 31
type input "1"
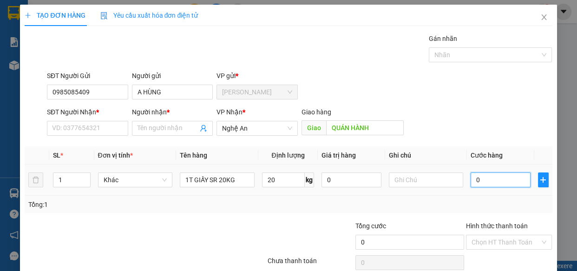
type input "1"
type input "15"
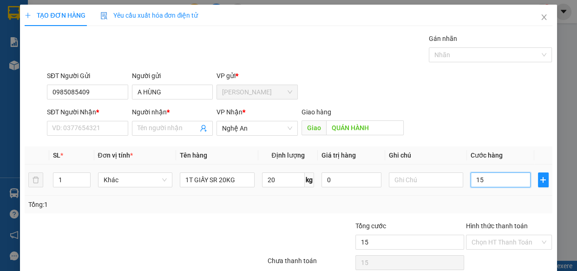
type input "150"
type input "1.500"
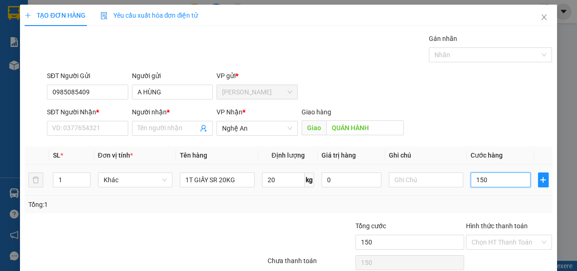
type input "1.500"
type input "15.000"
type input "150.000"
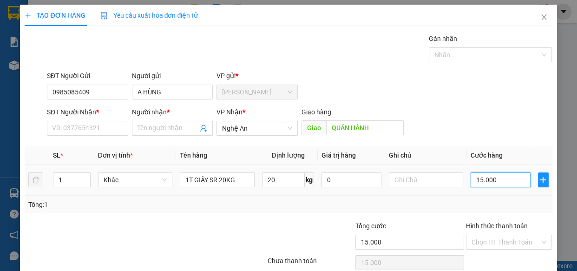
type input "150.000"
click at [144, 218] on div "Transit Pickup Surcharge Ids Transit Deliver Surcharge Ids Transit Deliver Surc…" at bounding box center [288, 163] width 527 height 260
click at [66, 124] on input "SĐT Người Nhận *" at bounding box center [87, 128] width 81 height 15
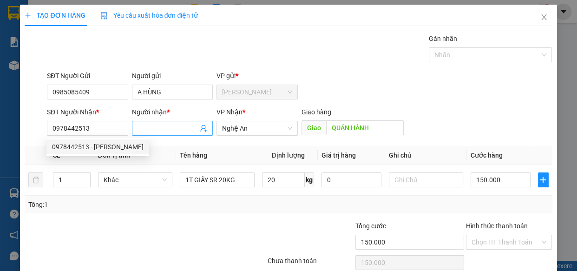
click at [144, 132] on input "Người nhận *" at bounding box center [168, 128] width 61 height 10
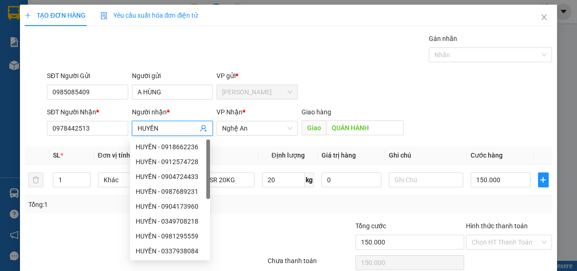
drag, startPoint x: 332, startPoint y: 53, endPoint x: 447, endPoint y: 78, distance: 117.8
click at [332, 52] on div "Gán nhãn Nhãn" at bounding box center [299, 49] width 509 height 33
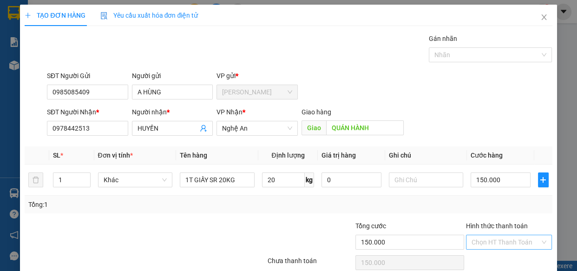
drag, startPoint x: 518, startPoint y: 234, endPoint x: 499, endPoint y: 234, distance: 19.0
click at [518, 235] on div "Chọn HT Thanh Toán" at bounding box center [509, 242] width 86 height 15
click at [479, 206] on div "Tại văn phòng" at bounding box center [503, 208] width 74 height 10
drag, startPoint x: 511, startPoint y: 246, endPoint x: 505, endPoint y: 242, distance: 7.0
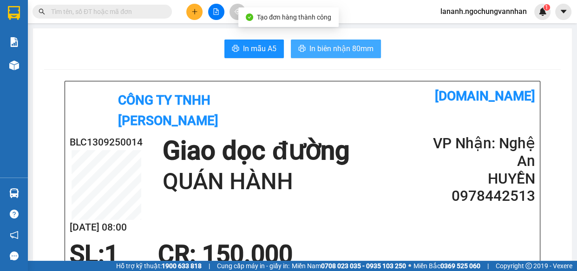
click at [328, 49] on span "In biên nhận 80mm" at bounding box center [341, 49] width 64 height 12
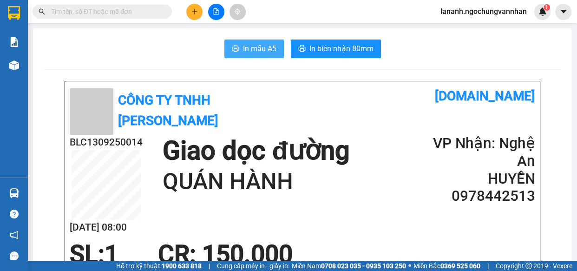
click at [242, 42] on button "In mẫu A5" at bounding box center [253, 48] width 59 height 19
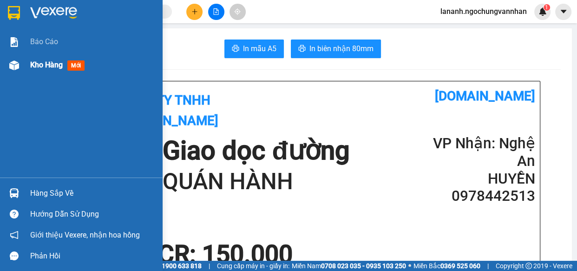
click at [19, 72] on div at bounding box center [14, 65] width 16 height 16
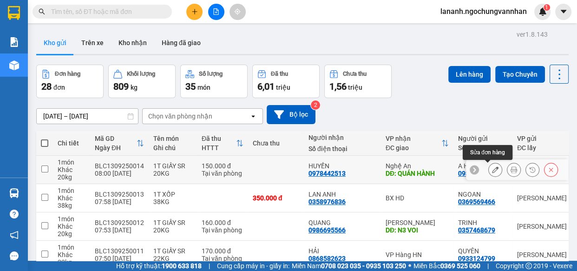
click at [492, 167] on icon at bounding box center [495, 169] width 7 height 7
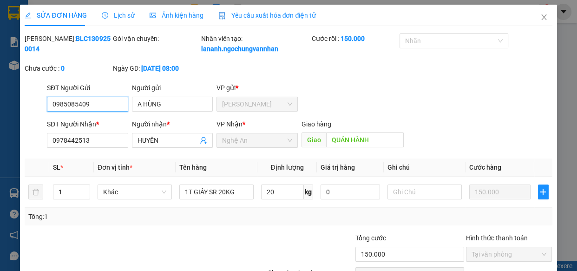
click at [0, 109] on div "SỬA ĐƠN HÀNG Lịch sử Ảnh kiện hàng Yêu cầu xuất hóa đơn điện tử Total Paid Fee …" at bounding box center [288, 135] width 577 height 271
drag, startPoint x: 535, startPoint y: 18, endPoint x: 468, endPoint y: 4, distance: 68.7
click at [540, 18] on icon "close" at bounding box center [543, 16] width 7 height 7
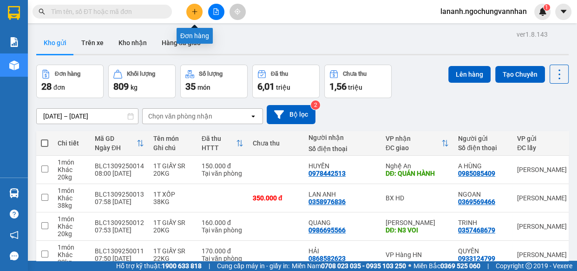
click at [196, 12] on icon "plus" at bounding box center [194, 11] width 7 height 7
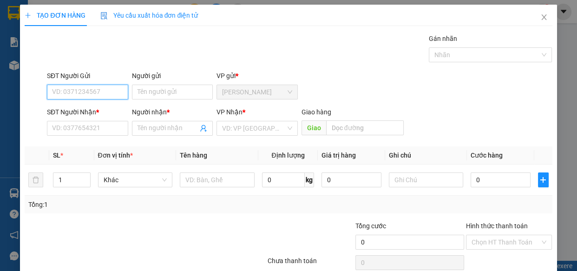
paste input "0985085409"
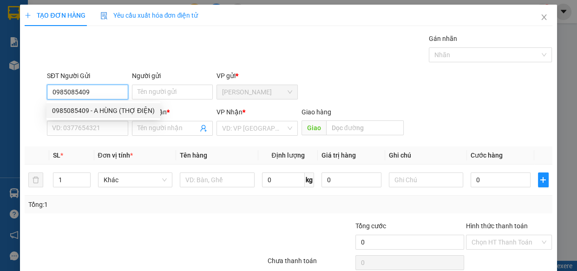
click at [111, 110] on div "0985085409 - A HÙNG (THỢ ĐIỆN)" at bounding box center [103, 110] width 103 height 10
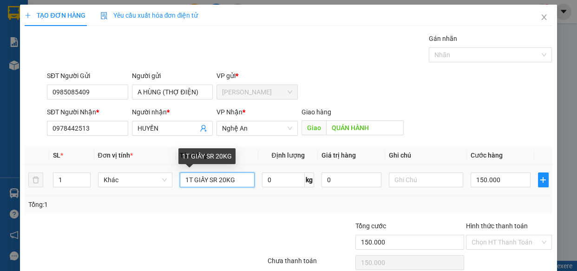
click at [240, 179] on input "1T GIẤY SR 20KG" at bounding box center [217, 179] width 75 height 15
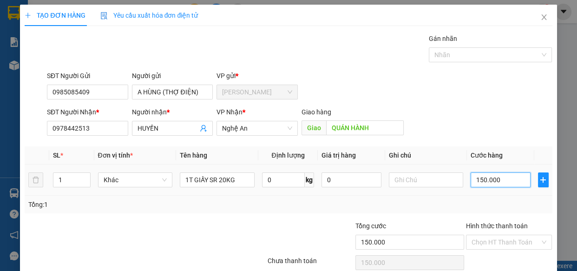
click at [514, 186] on input "150.000" at bounding box center [501, 179] width 60 height 15
drag, startPoint x: 487, startPoint y: 198, endPoint x: 480, endPoint y: 203, distance: 8.4
click at [486, 235] on input "Hình thức thanh toán" at bounding box center [506, 242] width 69 height 14
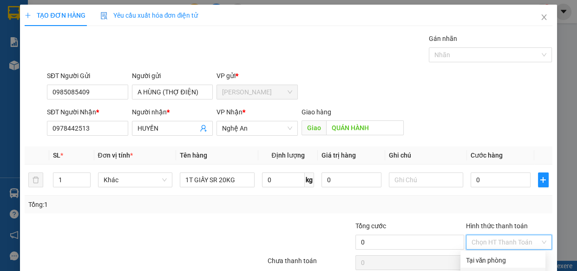
click at [474, 270] on div "Miễn phí" at bounding box center [503, 275] width 74 height 10
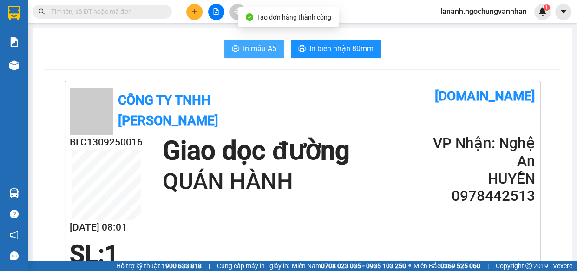
click at [256, 46] on span "In mẫu A5" at bounding box center [259, 49] width 33 height 12
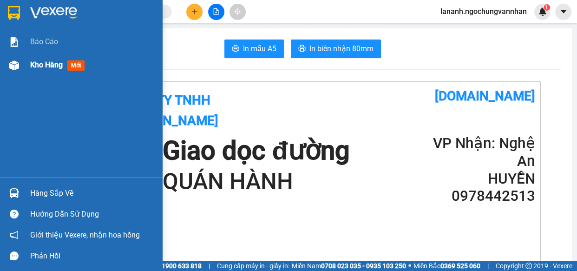
click at [26, 68] on div "Kho hàng mới" at bounding box center [81, 64] width 163 height 23
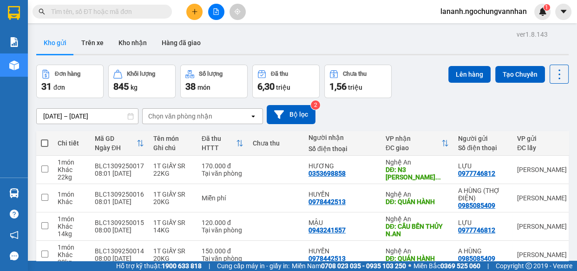
click at [420, 108] on div "[DATE] – [DATE] Press the down arrow key to interact with the calendar and sele…" at bounding box center [302, 114] width 532 height 19
click at [357, 110] on div "[DATE] – [DATE] Press the down arrow key to interact with the calendar and sele…" at bounding box center [302, 114] width 532 height 19
click at [404, 123] on div "[DATE] – [DATE] Press the down arrow key to interact with the calendar and sele…" at bounding box center [302, 114] width 532 height 19
click at [30, 65] on main "ver 1.8.143 Kho gửi Trên xe Kho nhận Hàng đã giao Đơn hàng 31 đơn Khối lượng 84…" at bounding box center [288, 130] width 577 height 261
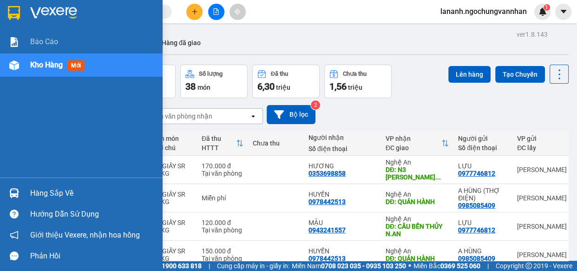
click at [24, 66] on div "Kho hàng mới" at bounding box center [81, 64] width 163 height 23
click at [26, 66] on div "Kho hàng mới" at bounding box center [81, 64] width 163 height 23
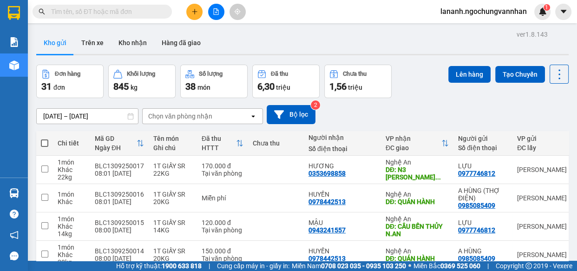
click at [47, 139] on span at bounding box center [44, 142] width 7 height 7
click at [45, 138] on input "checkbox" at bounding box center [45, 138] width 0 height 0
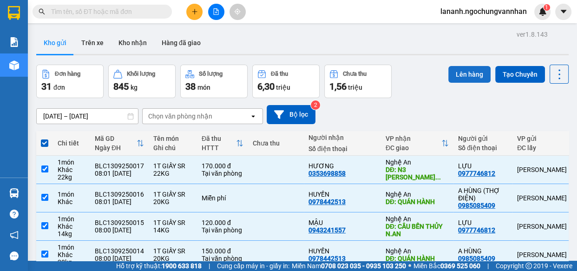
click at [451, 66] on button "Lên hàng" at bounding box center [469, 74] width 42 height 17
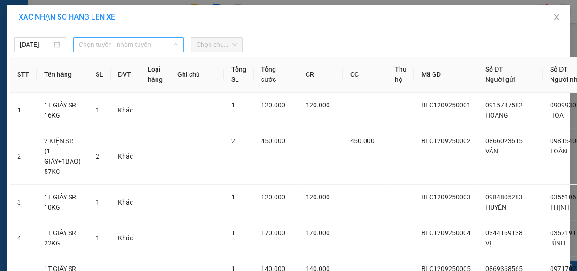
click at [111, 44] on span "Chọn tuyến - nhóm tuyến" at bounding box center [128, 45] width 99 height 14
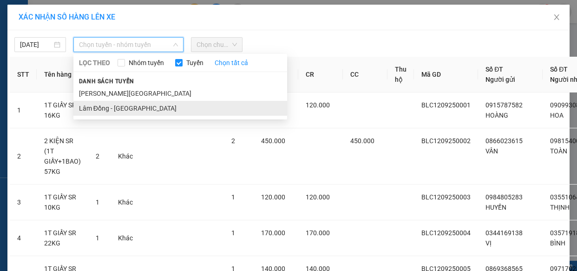
click at [118, 108] on li "Lâm Đồng - [GEOGRAPHIC_DATA]" at bounding box center [180, 108] width 214 height 15
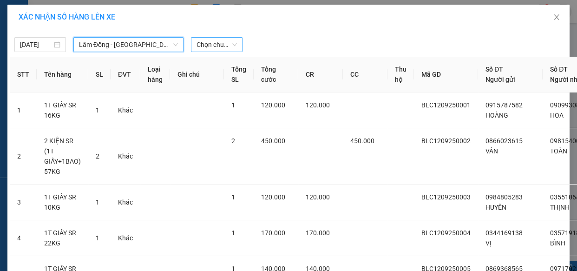
click at [213, 45] on span "Chọn chuyến" at bounding box center [217, 45] width 40 height 14
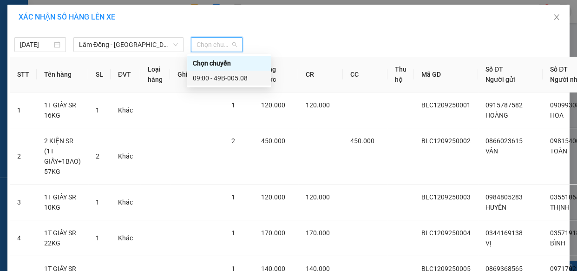
click at [227, 81] on div "09:00 - 49B-005.08" at bounding box center [229, 78] width 72 height 10
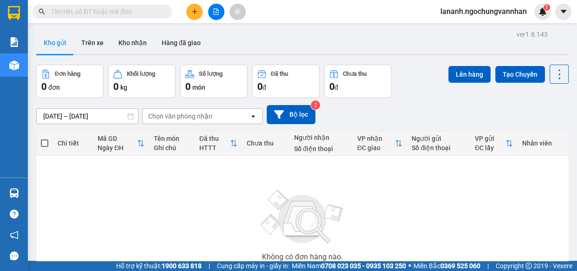
click at [391, 211] on div "Không có đơn hàng nào. Bạn thử điều chỉnh lại bộ lọc nhé!" at bounding box center [302, 227] width 523 height 139
click at [217, 13] on icon "file-add" at bounding box center [216, 11] width 7 height 7
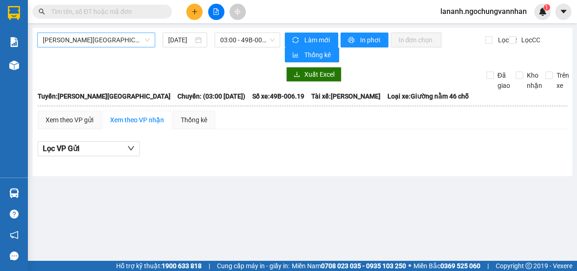
click at [96, 42] on span "[PERSON_NAME][GEOGRAPHIC_DATA]" at bounding box center [96, 40] width 107 height 14
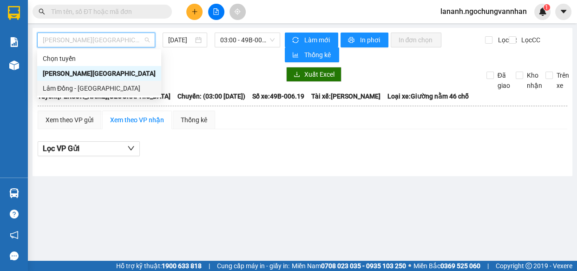
click at [92, 88] on div "Lâm Đồng - [GEOGRAPHIC_DATA]" at bounding box center [99, 88] width 113 height 10
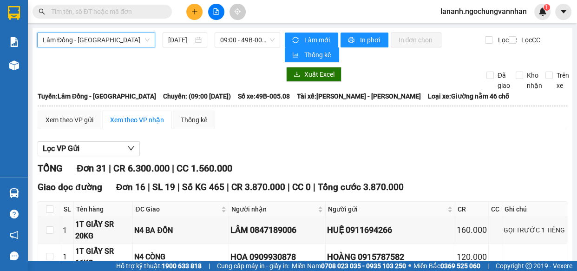
click at [304, 147] on div "Lọc VP Gửi" at bounding box center [303, 148] width 530 height 15
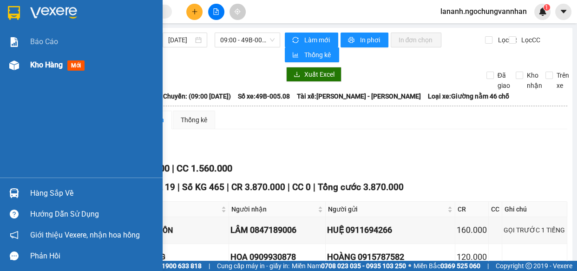
click at [15, 69] on img at bounding box center [14, 65] width 10 height 10
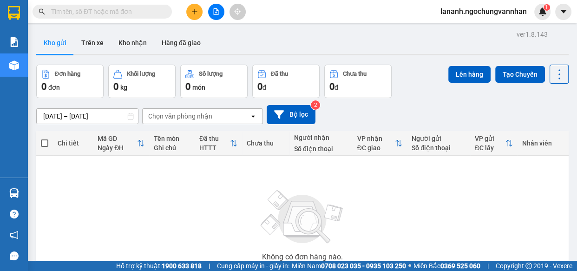
click at [214, 12] on icon "file-add" at bounding box center [216, 11] width 7 height 7
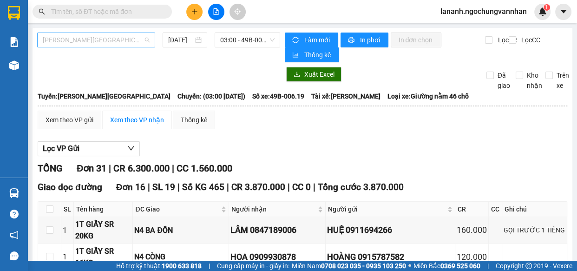
drag, startPoint x: 106, startPoint y: 42, endPoint x: 103, endPoint y: 85, distance: 42.9
click at [106, 42] on span "[PERSON_NAME][GEOGRAPHIC_DATA]" at bounding box center [96, 40] width 107 height 14
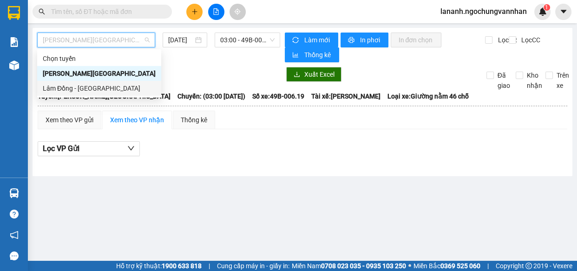
click at [102, 88] on div "Lâm Đồng - [GEOGRAPHIC_DATA]" at bounding box center [99, 88] width 113 height 10
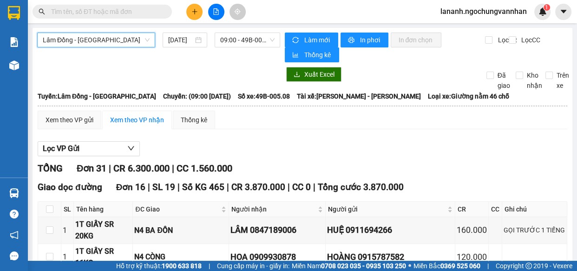
click at [358, 144] on div "Lọc VP Gửi" at bounding box center [303, 148] width 530 height 15
click at [139, 59] on div "Lâm Đồng - [GEOGRAPHIC_DATA] [DATE] 09:00 - 49B-005.08" at bounding box center [158, 48] width 243 height 30
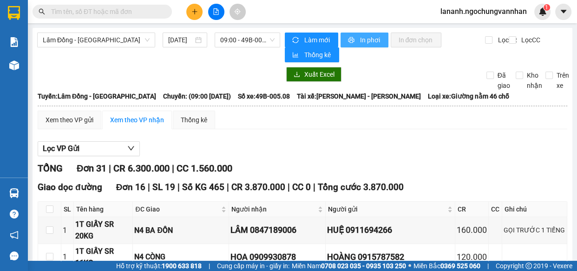
click at [360, 39] on span "In phơi" at bounding box center [370, 40] width 21 height 10
click at [293, 17] on div "Kết quả tìm kiếm ( 0 ) Bộ lọc No Data lananh.ngochungvannhan 1" at bounding box center [288, 11] width 577 height 23
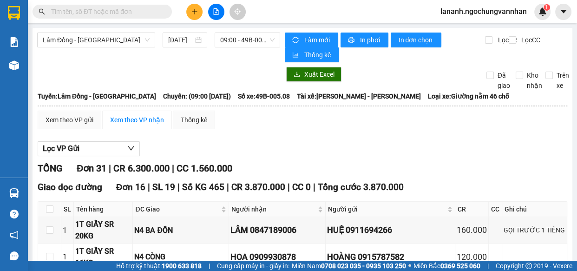
click at [263, 141] on div "Lọc VP Gửi" at bounding box center [303, 148] width 530 height 15
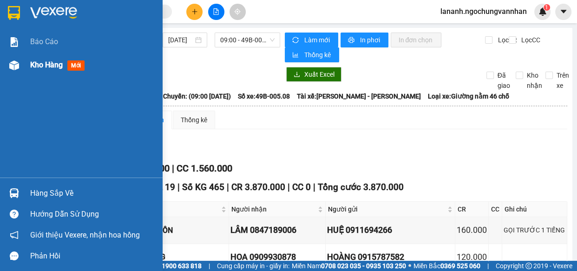
click at [39, 66] on span "Kho hàng" at bounding box center [46, 64] width 33 height 9
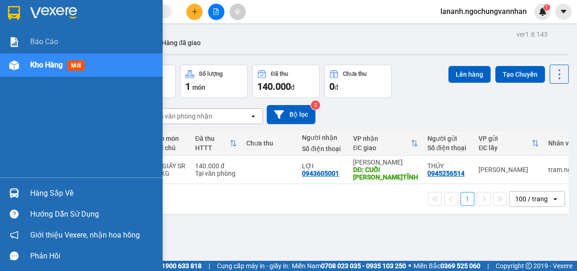
click at [28, 65] on div "Kho hàng mới" at bounding box center [81, 64] width 163 height 23
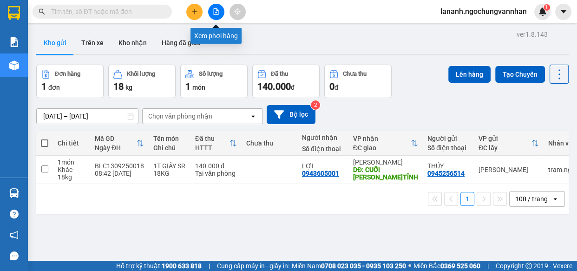
click at [215, 9] on icon "file-add" at bounding box center [216, 11] width 7 height 7
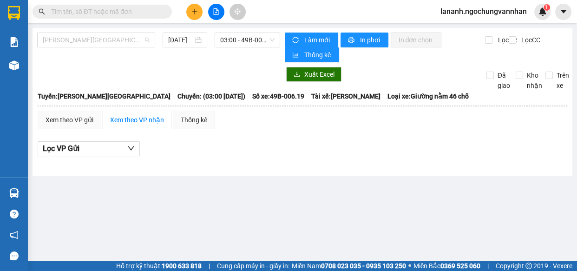
drag, startPoint x: 55, startPoint y: 43, endPoint x: 55, endPoint y: 74, distance: 31.1
click at [56, 46] on span "[PERSON_NAME][GEOGRAPHIC_DATA]" at bounding box center [96, 40] width 107 height 14
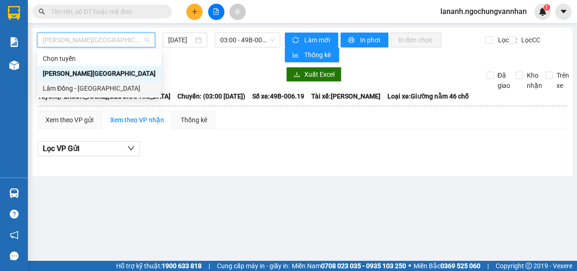
click at [55, 87] on div "Lâm Đồng - [GEOGRAPHIC_DATA]" at bounding box center [99, 88] width 113 height 10
type input "[DATE]"
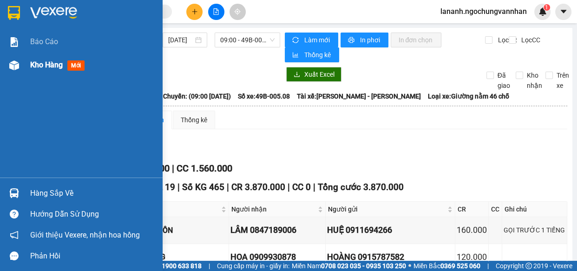
click at [36, 71] on div "Kho hàng mới" at bounding box center [92, 64] width 125 height 23
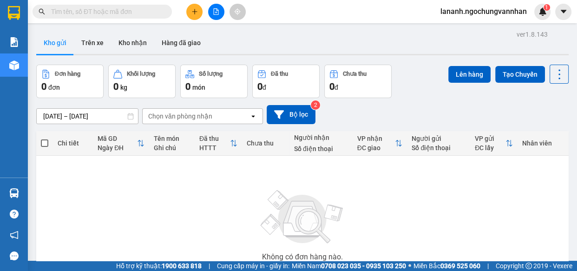
click at [183, 197] on div "Không có đơn hàng nào. Bạn thử điều chỉnh lại bộ lọc nhé!" at bounding box center [302, 227] width 523 height 139
click at [216, 9] on icon "file-add" at bounding box center [216, 11] width 7 height 7
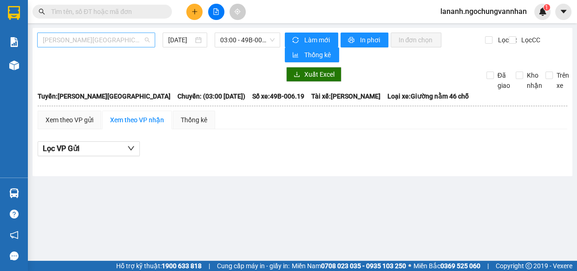
click at [91, 45] on span "[PERSON_NAME][GEOGRAPHIC_DATA]" at bounding box center [96, 40] width 107 height 14
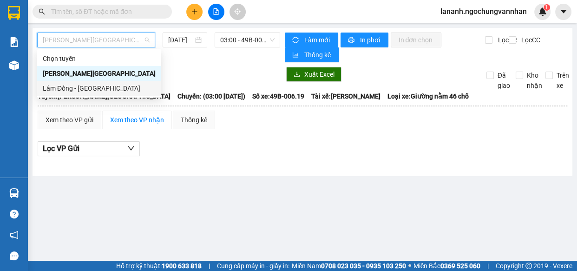
click at [85, 85] on div "Lâm Đồng - [GEOGRAPHIC_DATA]" at bounding box center [99, 88] width 113 height 10
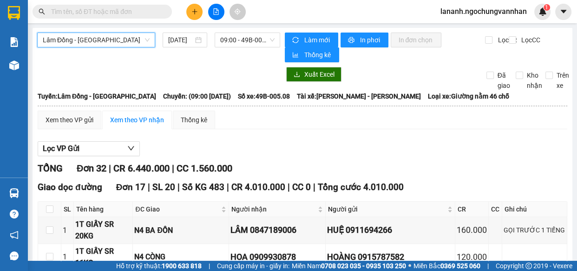
click at [151, 67] on div at bounding box center [158, 74] width 243 height 15
click at [258, 146] on div "Lọc VP Gửi" at bounding box center [303, 148] width 530 height 15
click at [216, 13] on icon "file-add" at bounding box center [216, 11] width 7 height 7
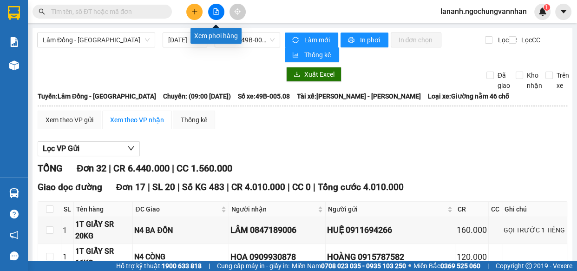
click at [218, 8] on icon "file-add" at bounding box center [216, 11] width 7 height 7
click at [216, 10] on icon "file-add" at bounding box center [216, 11] width 7 height 7
click at [183, 35] on input "[DATE]" at bounding box center [180, 40] width 25 height 10
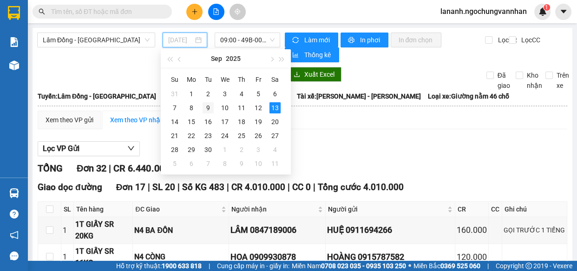
click at [209, 107] on div "9" at bounding box center [208, 107] width 11 height 11
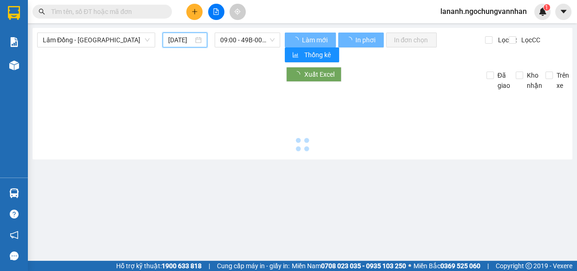
type input "09/09/2025"
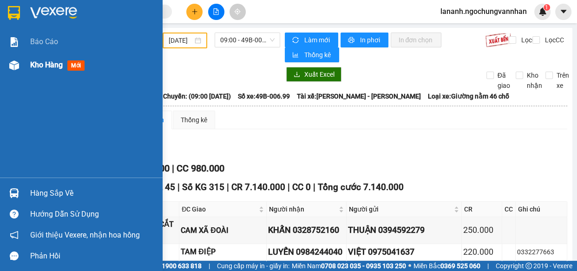
click at [10, 67] on img at bounding box center [14, 65] width 10 height 10
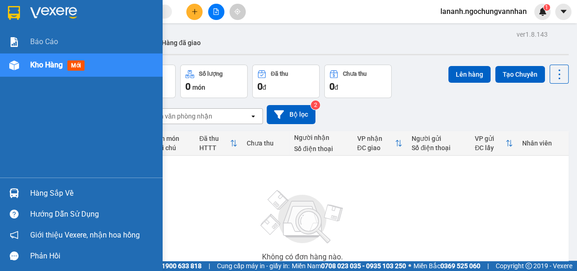
drag, startPoint x: 14, startPoint y: 72, endPoint x: 43, endPoint y: 14, distance: 64.4
click at [14, 72] on div at bounding box center [14, 65] width 16 height 16
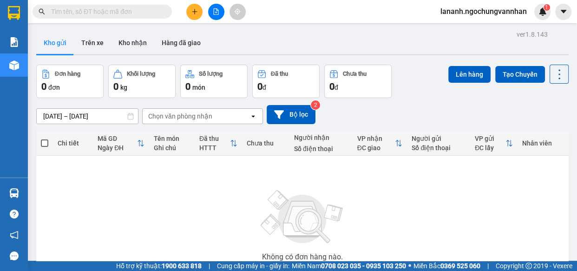
click at [257, 39] on div "Kho gửi Trên xe Kho nhận Hàng đã giao" at bounding box center [302, 44] width 532 height 25
